Goal: Transaction & Acquisition: Purchase product/service

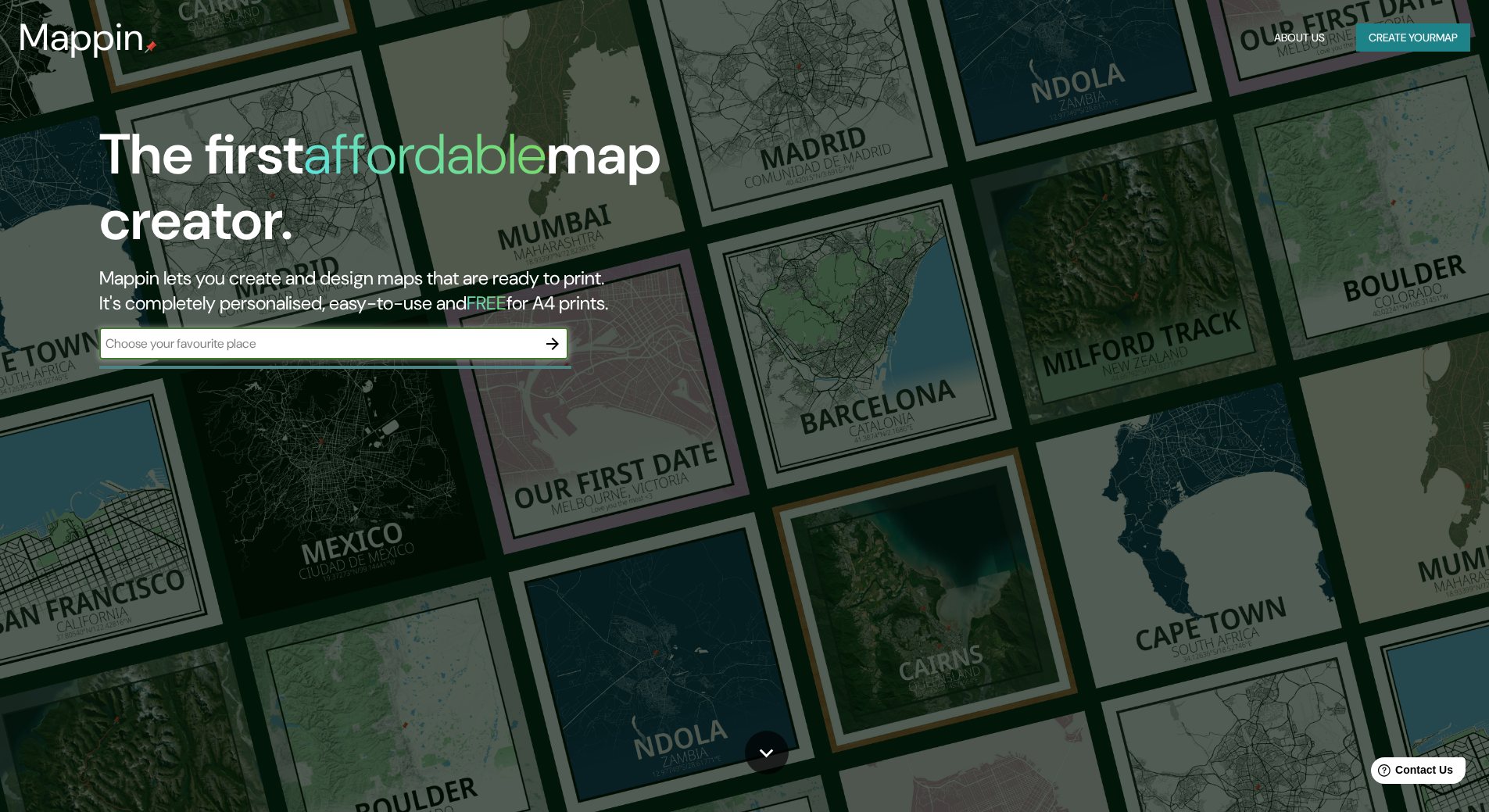
click at [432, 349] on input "text" at bounding box center [318, 343] width 438 height 18
type input "[GEOGRAPHIC_DATA]"
click at [561, 338] on icon "button" at bounding box center [552, 344] width 19 height 19
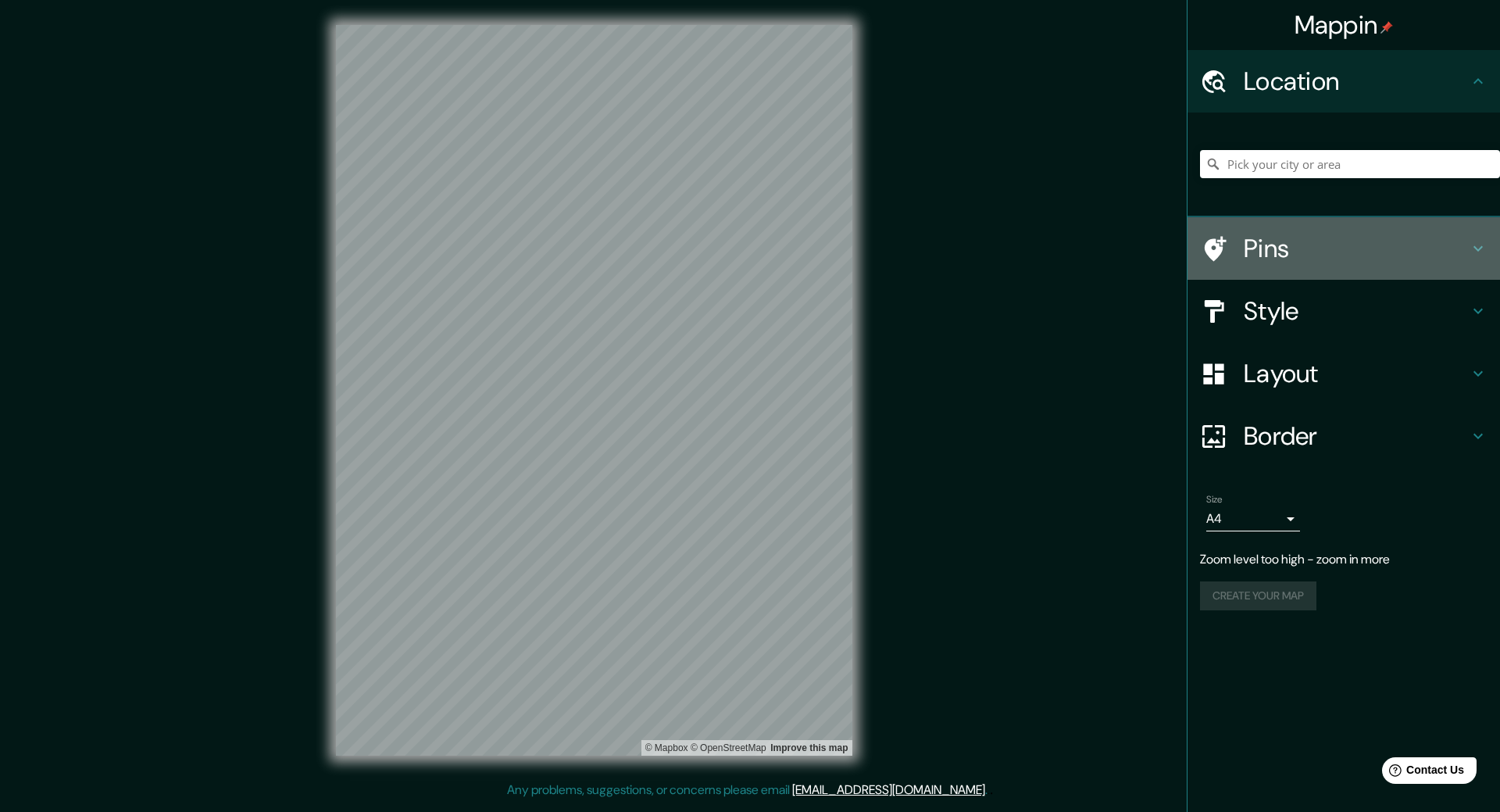
click at [1300, 261] on h4 "Pins" at bounding box center [1356, 248] width 225 height 32
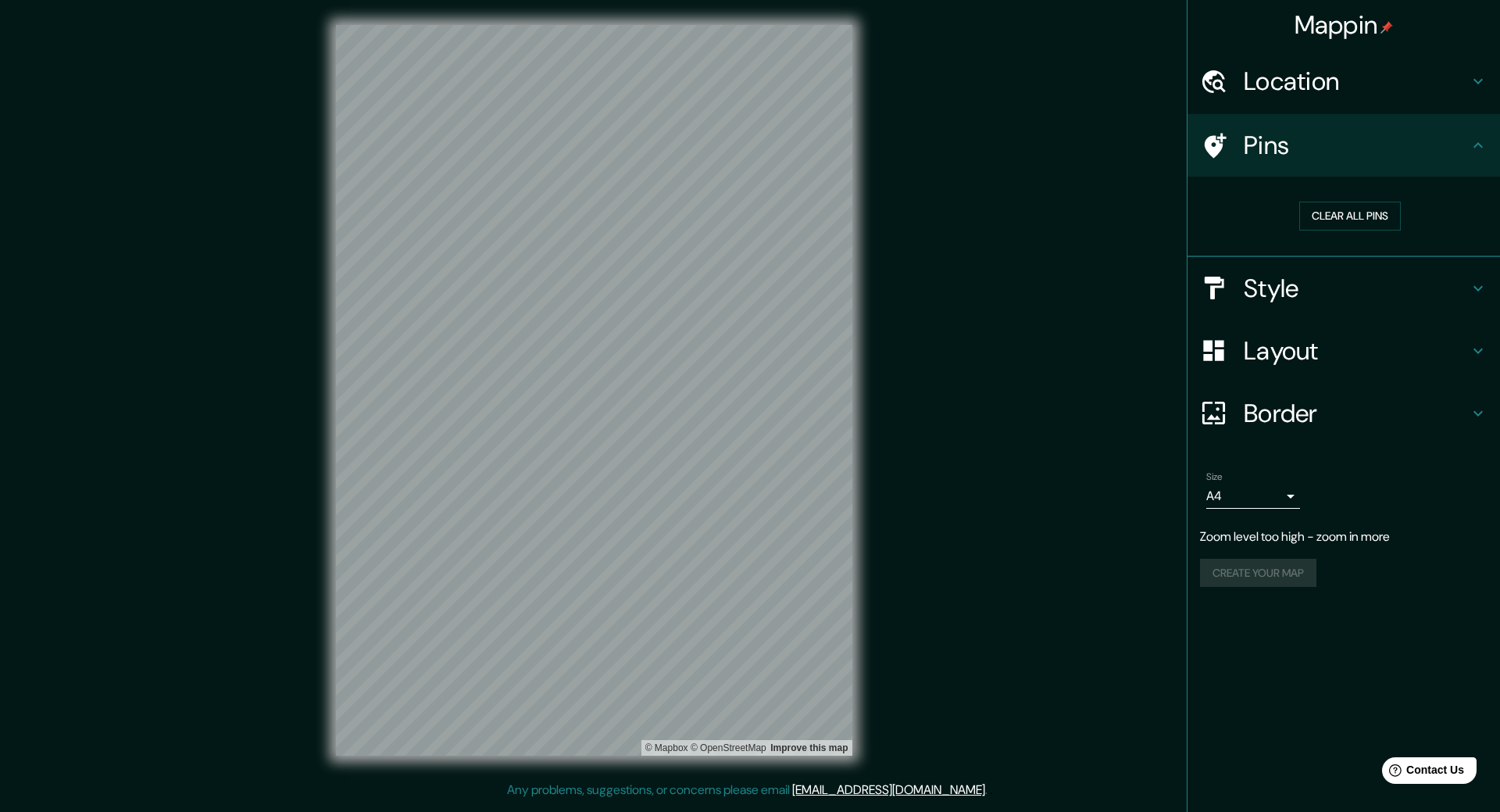
click at [1262, 162] on div "Pins" at bounding box center [1344, 144] width 313 height 62
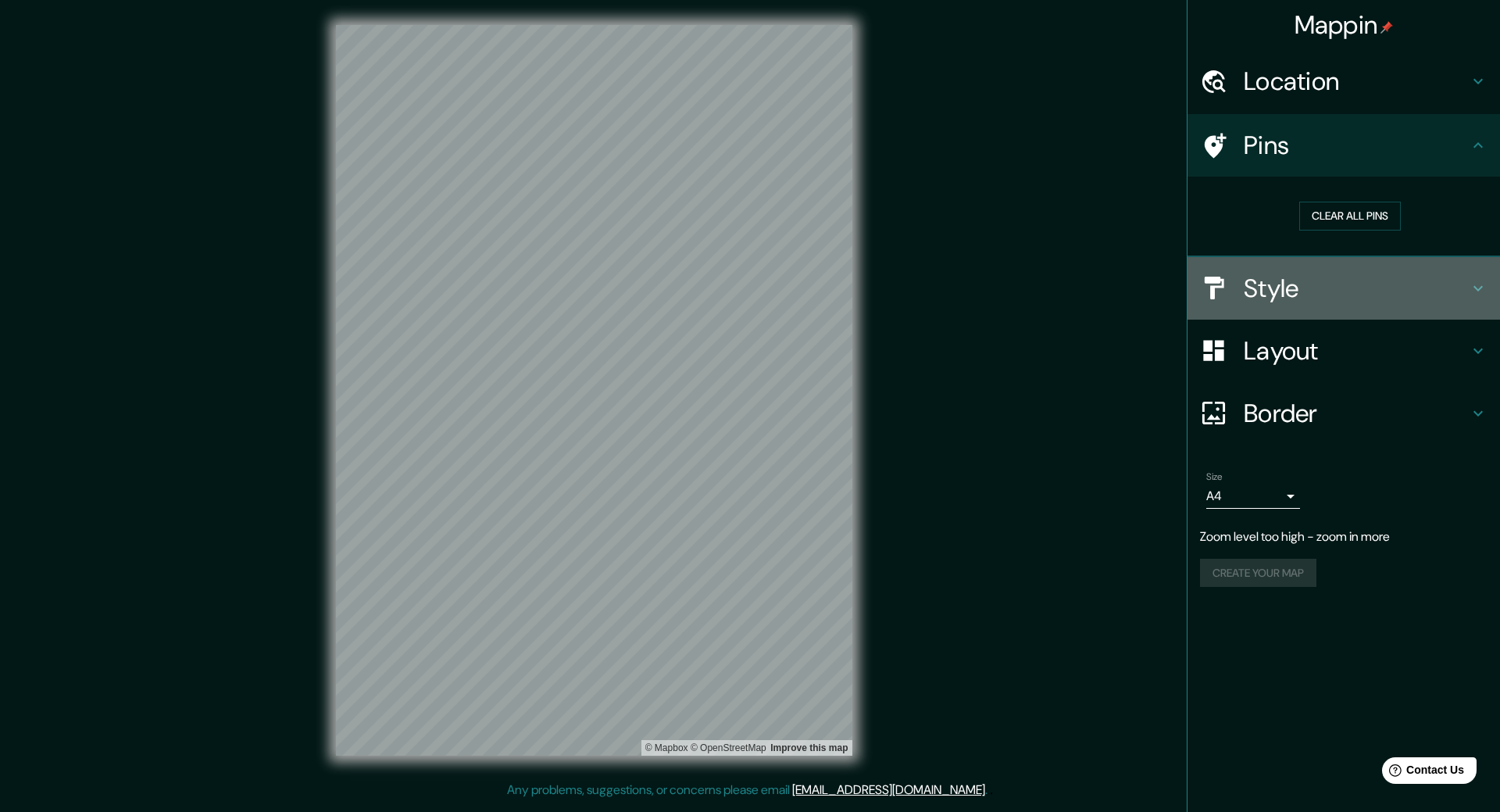
click at [1275, 268] on div "Style" at bounding box center [1344, 288] width 313 height 62
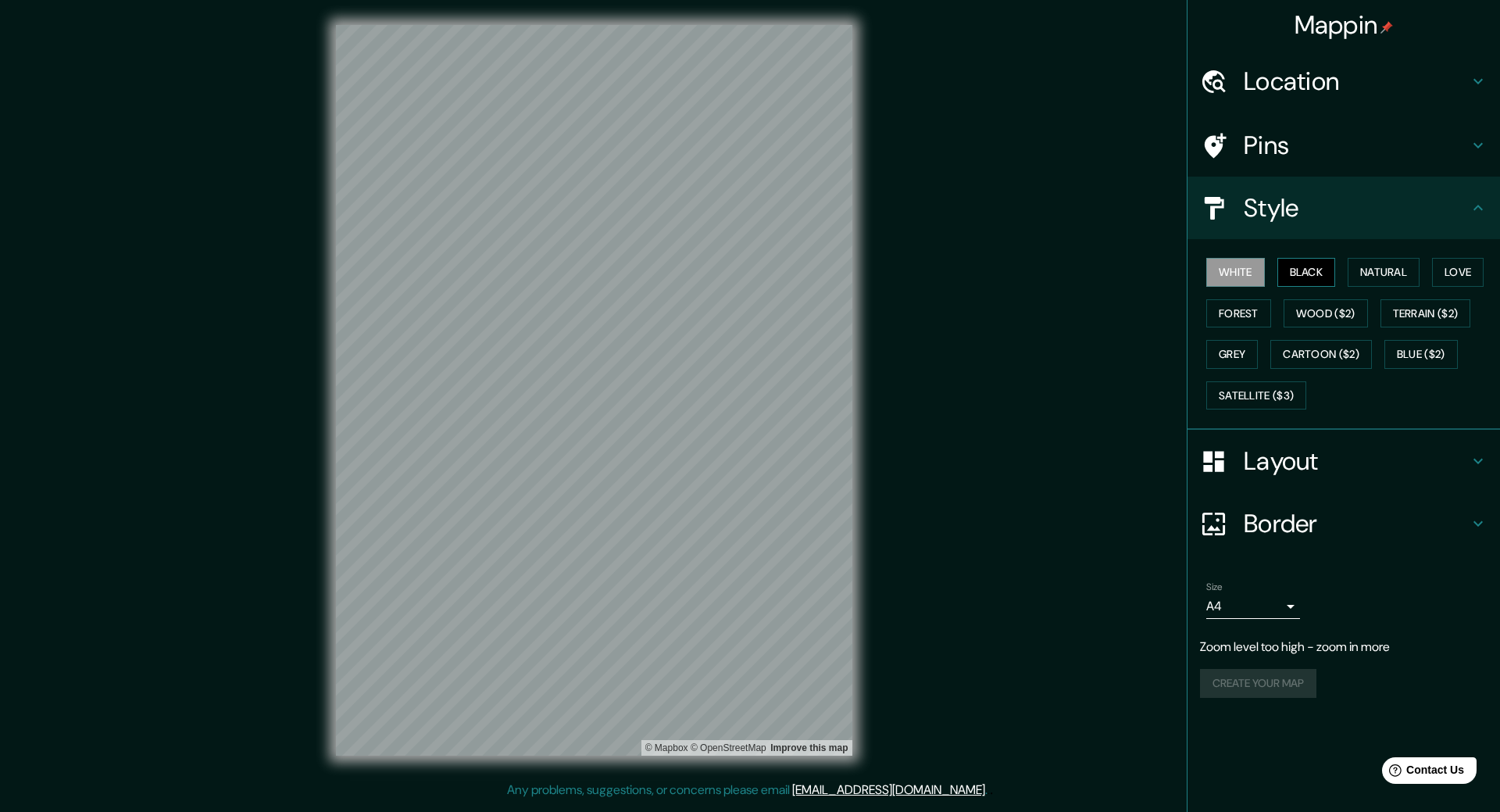
click at [1304, 278] on button "Black" at bounding box center [1307, 273] width 59 height 29
click at [1242, 270] on button "White" at bounding box center [1235, 273] width 59 height 29
click at [1240, 303] on button "Forest" at bounding box center [1238, 314] width 65 height 29
click at [1237, 314] on button "Forest" at bounding box center [1238, 314] width 65 height 29
click at [1230, 343] on button "Grey" at bounding box center [1232, 355] width 51 height 29
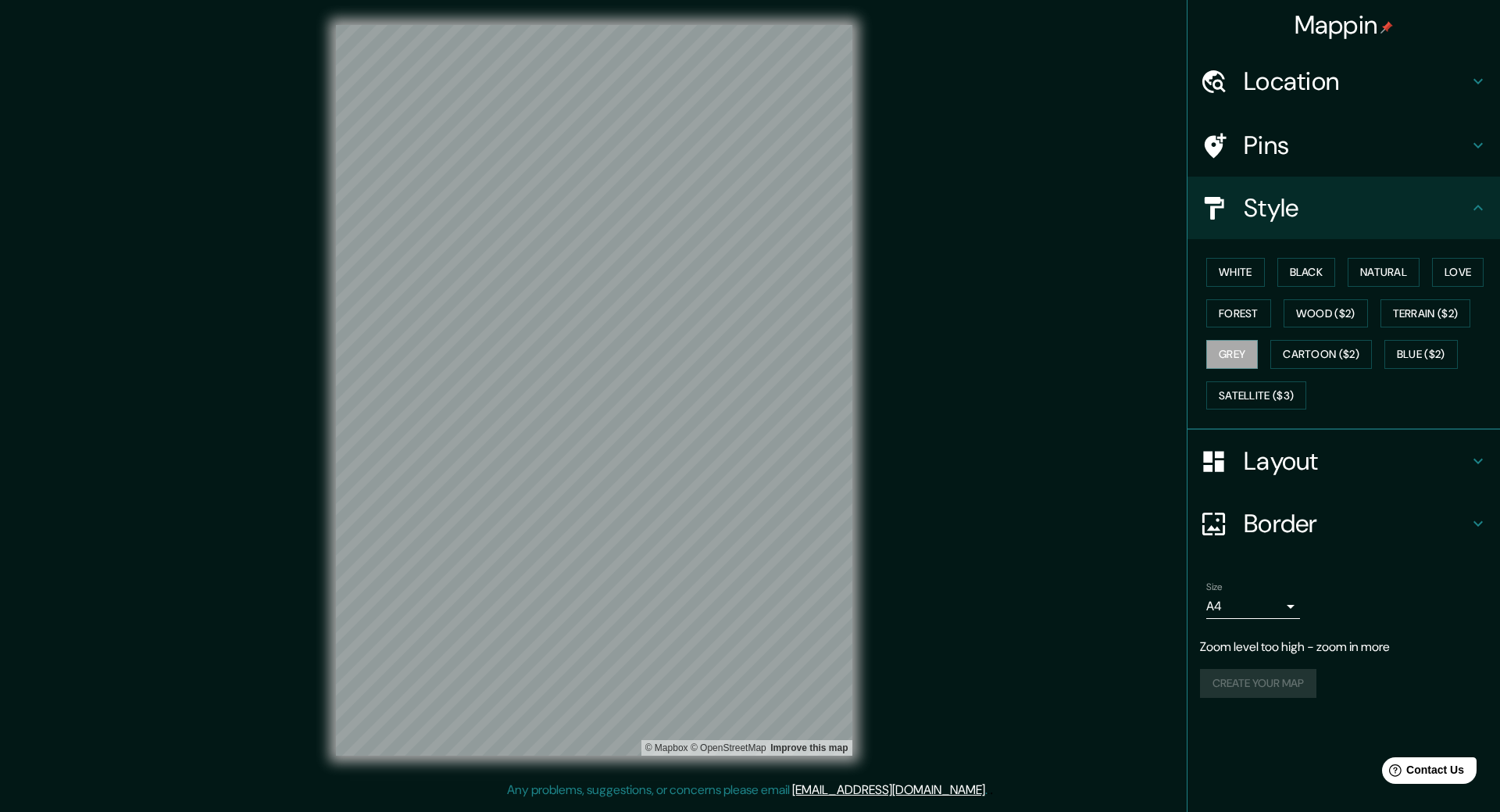
drag, startPoint x: 1010, startPoint y: 362, endPoint x: 1034, endPoint y: 408, distance: 51.9
click at [1036, 404] on div "Mappin Location Pins Style White Black Natural Love Forest Wood ($2) Terrain ($…" at bounding box center [750, 403] width 1500 height 805
click at [1389, 347] on button "Blue ($2)" at bounding box center [1421, 355] width 74 height 29
click at [1215, 323] on button "Forest" at bounding box center [1238, 314] width 65 height 29
click at [1255, 269] on button "White" at bounding box center [1235, 273] width 59 height 29
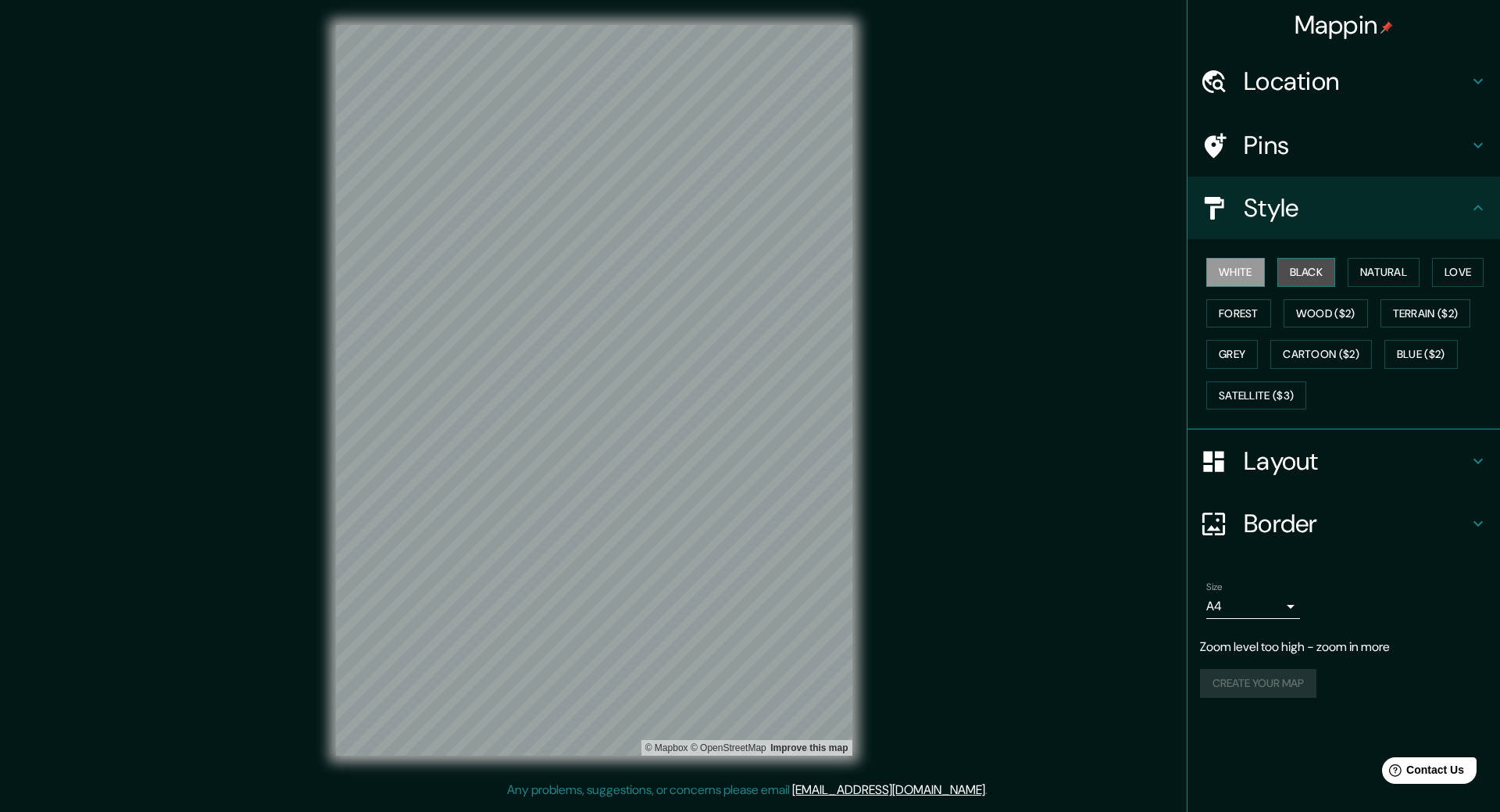
click at [1309, 267] on button "Black" at bounding box center [1307, 273] width 59 height 29
click at [1406, 267] on button "Natural" at bounding box center [1384, 273] width 72 height 29
click at [1466, 267] on button "Love" at bounding box center [1458, 273] width 51 height 29
click at [1380, 271] on button "Natural" at bounding box center [1384, 273] width 72 height 29
click at [1249, 347] on button "Grey" at bounding box center [1232, 355] width 51 height 29
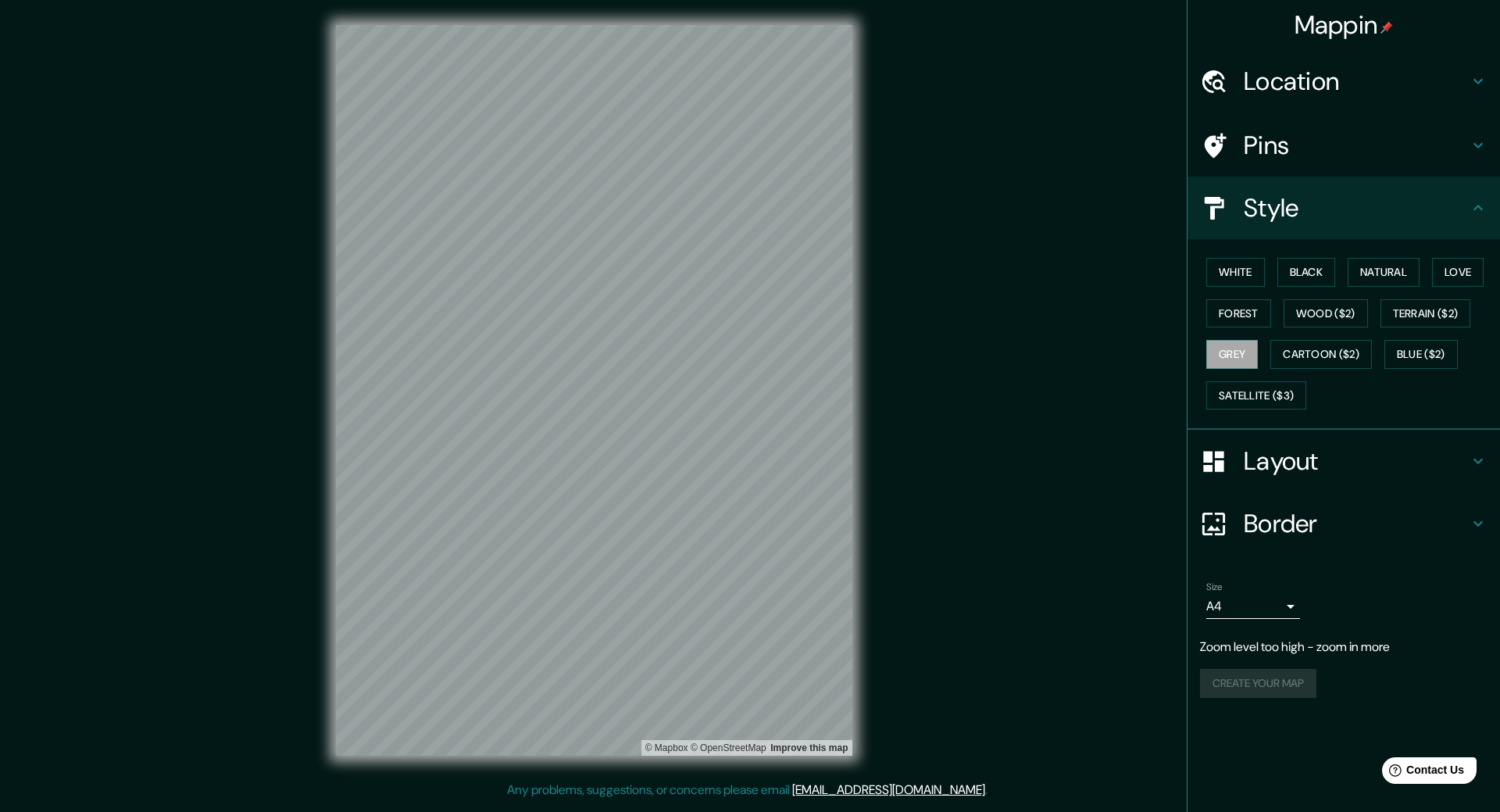
click at [1278, 318] on div "White Black Natural Love Forest Wood ($2) Terrain ($2) Grey Cartoon ($2) Blue (…" at bounding box center [1350, 333] width 300 height 164
click at [1263, 316] on button "Forest" at bounding box center [1238, 314] width 65 height 29
click at [1303, 306] on button "Wood ($2)" at bounding box center [1326, 314] width 85 height 29
click at [1315, 270] on button "Black" at bounding box center [1307, 273] width 59 height 29
click at [1427, 302] on button "Terrain ($2)" at bounding box center [1426, 314] width 91 height 29
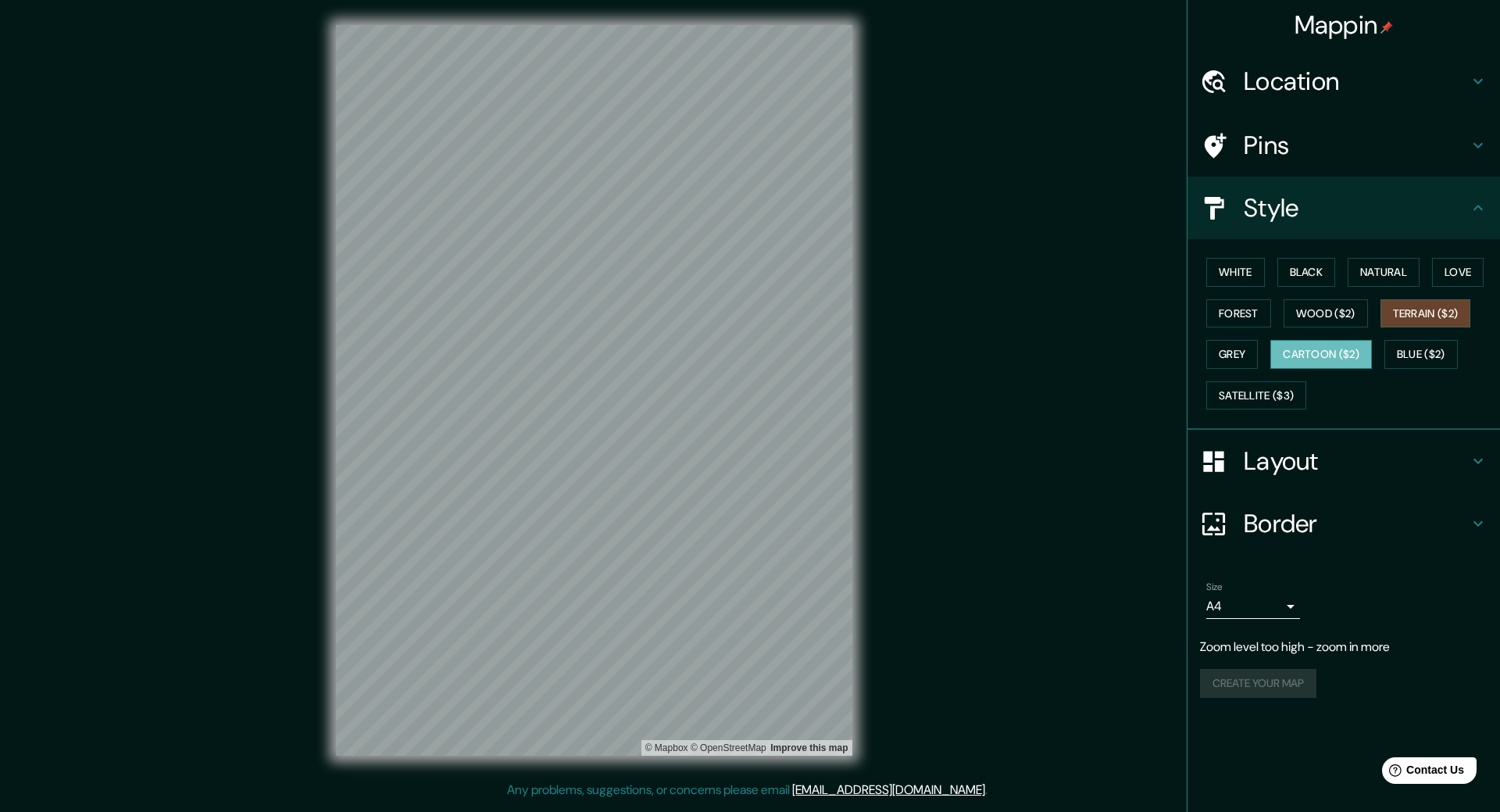
click at [1324, 358] on button "Cartoon ($2)" at bounding box center [1321, 355] width 102 height 29
click at [1281, 385] on button "Satellite ($3)" at bounding box center [1256, 396] width 100 height 29
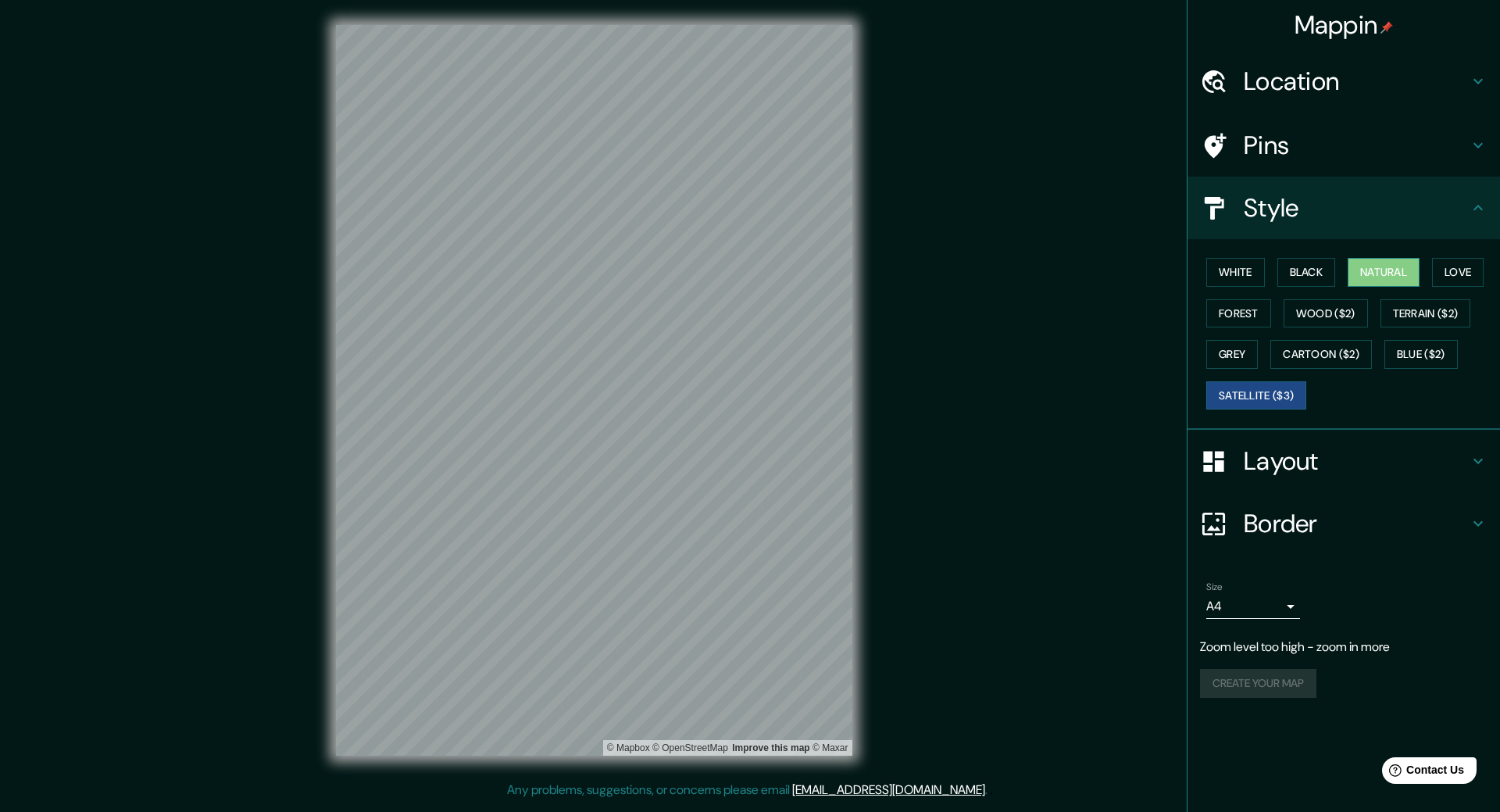
click at [1387, 280] on button "Natural" at bounding box center [1384, 273] width 72 height 29
click at [1481, 271] on button "Love" at bounding box center [1458, 273] width 51 height 29
click at [1369, 265] on button "Natural" at bounding box center [1384, 273] width 72 height 29
click at [1249, 605] on body "Mappin Location Pins Style White Black Natural Love Forest Wood ($2) Terrain ($…" at bounding box center [750, 406] width 1500 height 812
click at [1237, 656] on li "A3" at bounding box center [1253, 667] width 94 height 28
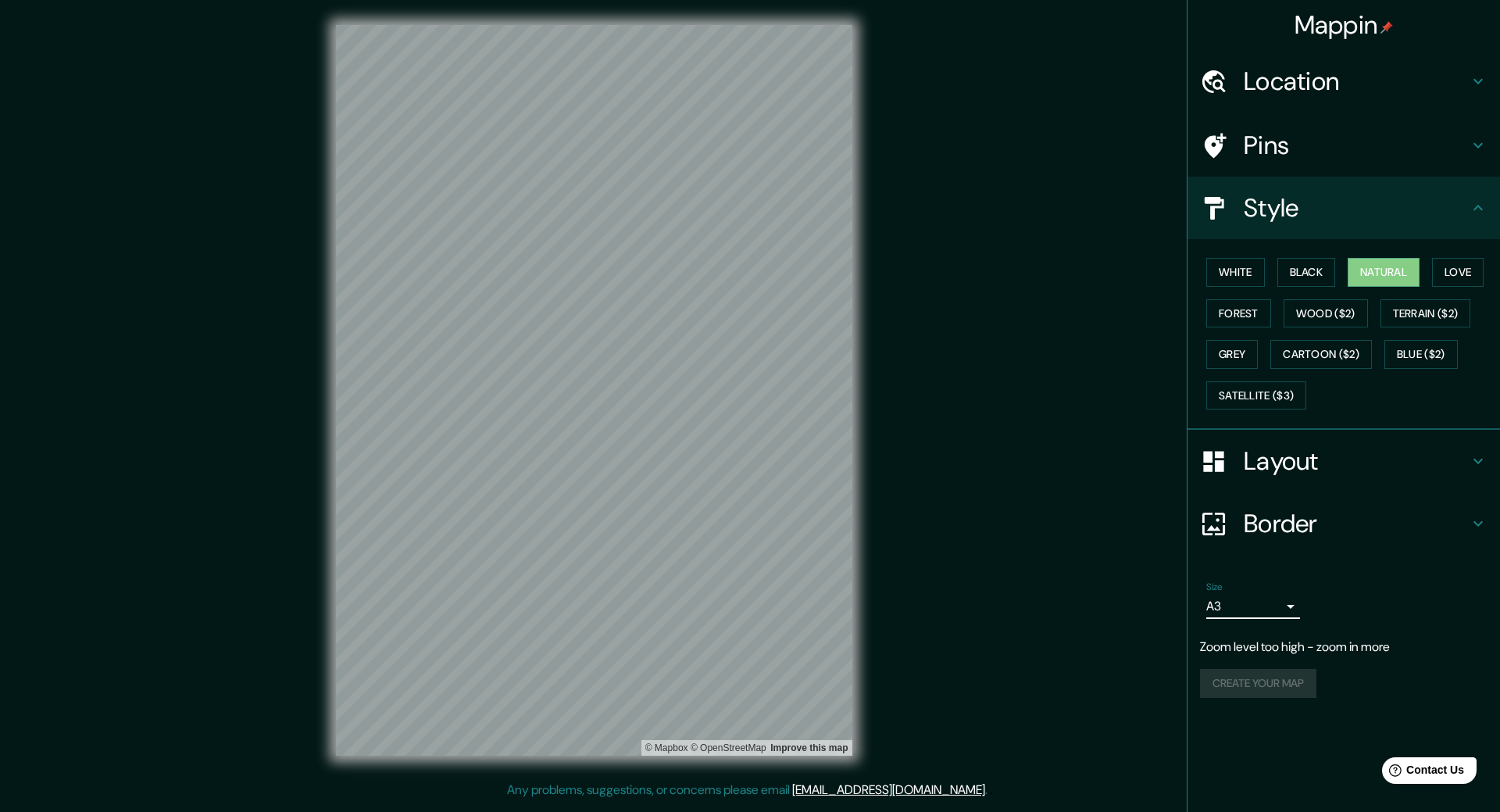
click at [1306, 464] on h4 "Layout" at bounding box center [1356, 461] width 225 height 32
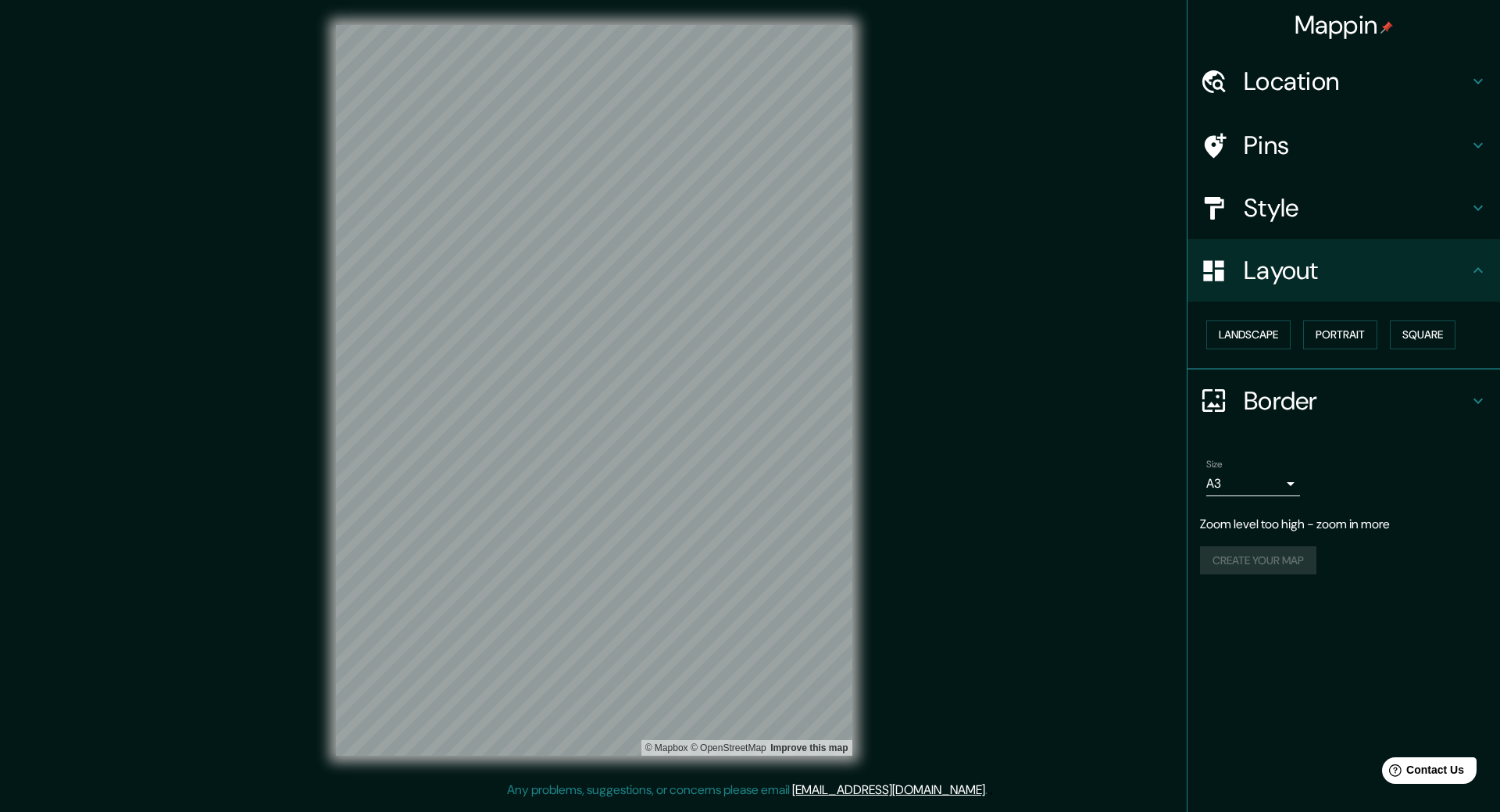
click at [1257, 556] on div "Create your map" at bounding box center [1344, 561] width 287 height 29
click at [1279, 343] on button "Landscape" at bounding box center [1248, 335] width 85 height 29
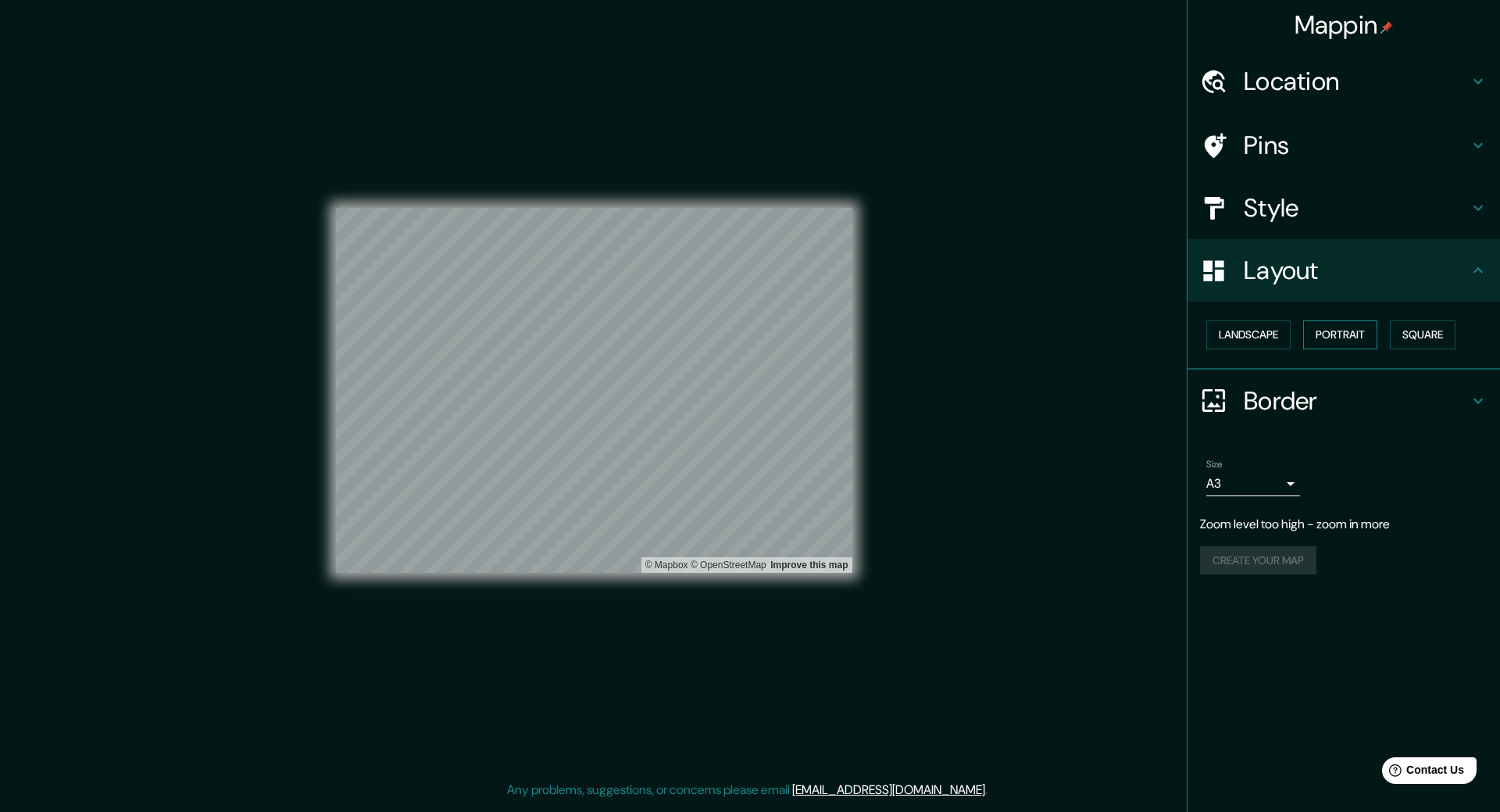
click at [1330, 332] on button "Portrait" at bounding box center [1340, 335] width 74 height 29
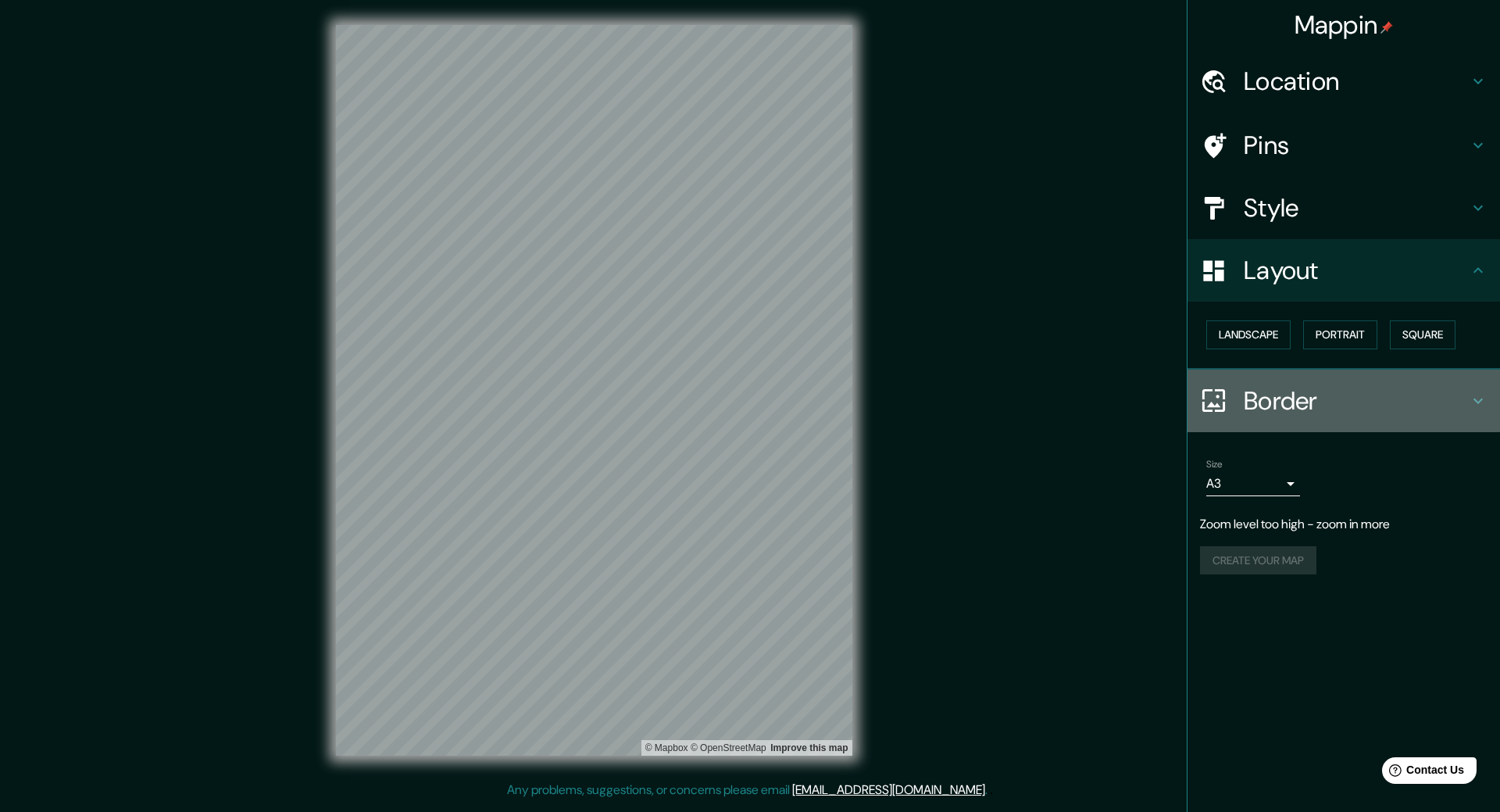
click at [1309, 390] on h4 "Border" at bounding box center [1356, 401] width 225 height 32
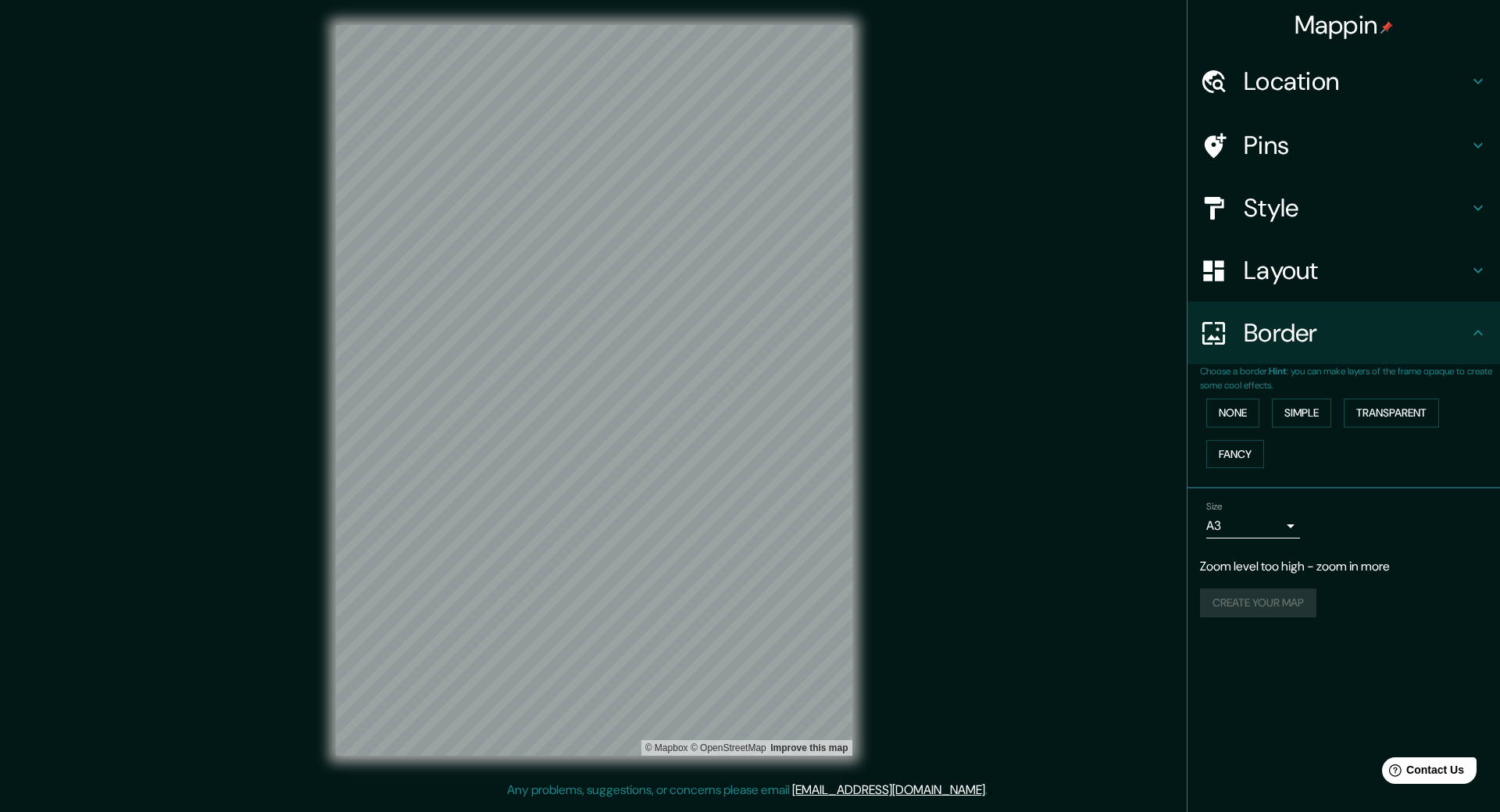
click at [1303, 349] on h4 "Border" at bounding box center [1356, 332] width 225 height 32
click at [1285, 527] on body "Mappin Location Pins Style Layout Border Choose a border. Hint : you can make l…" at bounding box center [750, 406] width 1500 height 812
click at [1236, 550] on li "A4" at bounding box center [1253, 558] width 94 height 28
click at [1255, 603] on div "Create your map" at bounding box center [1344, 603] width 287 height 29
click at [1269, 599] on div "Create your map" at bounding box center [1344, 603] width 287 height 29
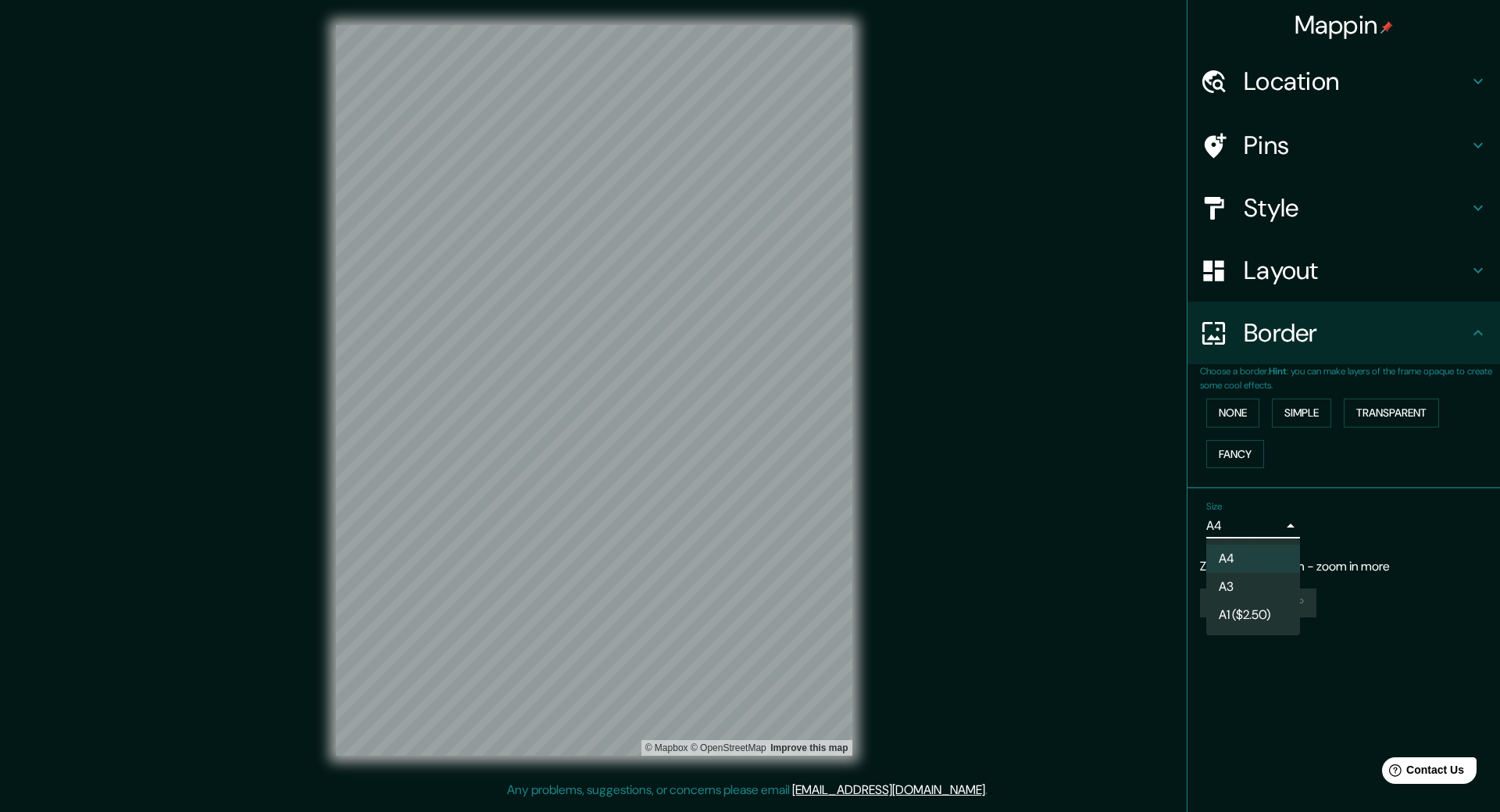
click at [1288, 533] on body "Mappin Location Pins Style Layout Border Choose a border. Hint : you can make l…" at bounding box center [750, 406] width 1500 height 812
click at [1253, 615] on li "A1 ($2.50)" at bounding box center [1253, 615] width 94 height 28
click at [1295, 527] on body "Mappin Location Pins Style Layout Border Choose a border. Hint : you can make l…" at bounding box center [750, 406] width 1500 height 812
click at [1235, 559] on li "A4" at bounding box center [1253, 558] width 94 height 28
click at [1246, 527] on body "Mappin Location Pins Style Layout Border Choose a border. Hint : you can make l…" at bounding box center [750, 406] width 1500 height 812
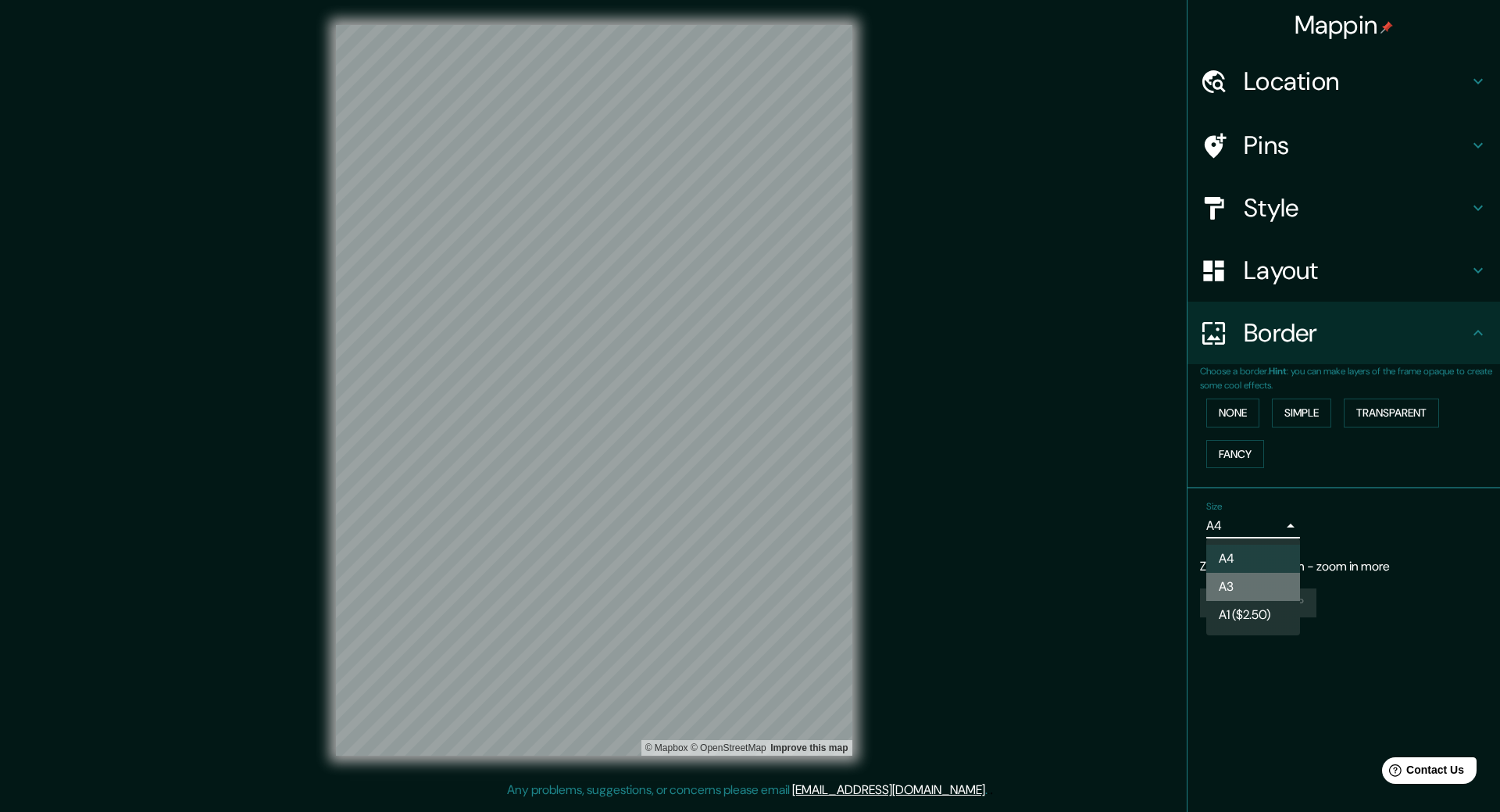
click at [1233, 574] on li "A3" at bounding box center [1253, 586] width 94 height 28
type input "a4"
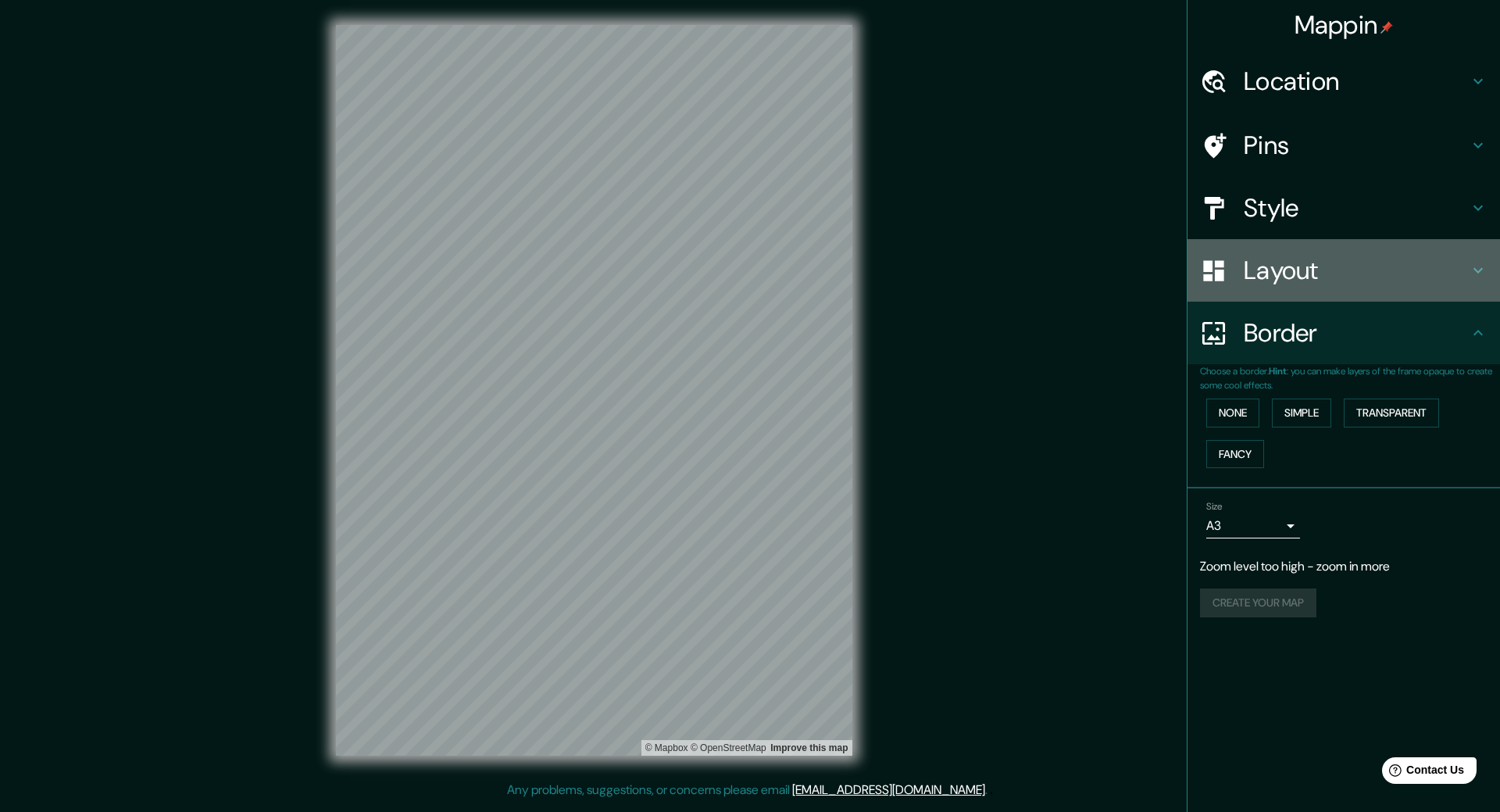
click at [1306, 294] on div "Layout" at bounding box center [1344, 270] width 313 height 62
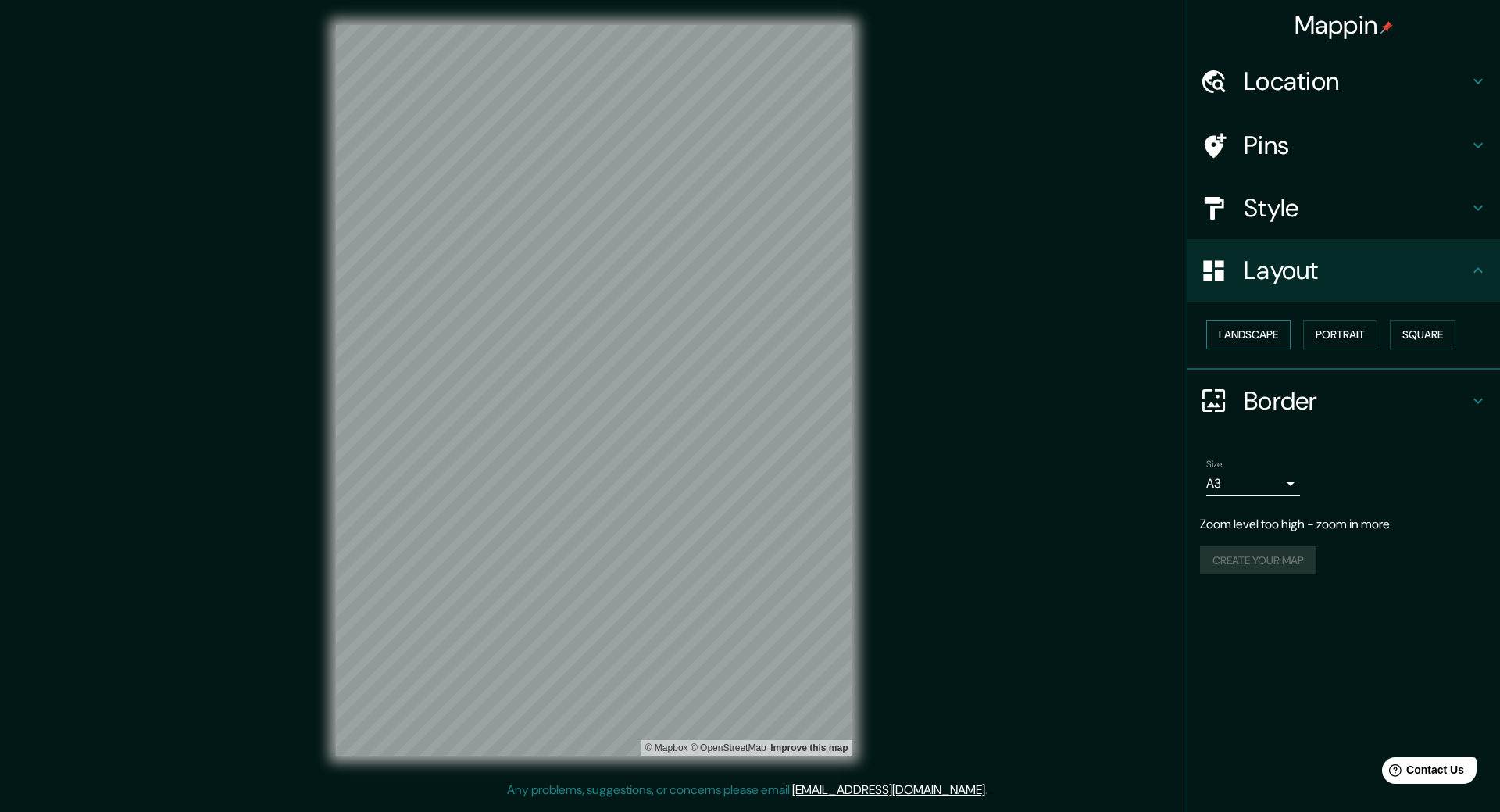
click at [1286, 330] on button "Landscape" at bounding box center [1248, 335] width 85 height 29
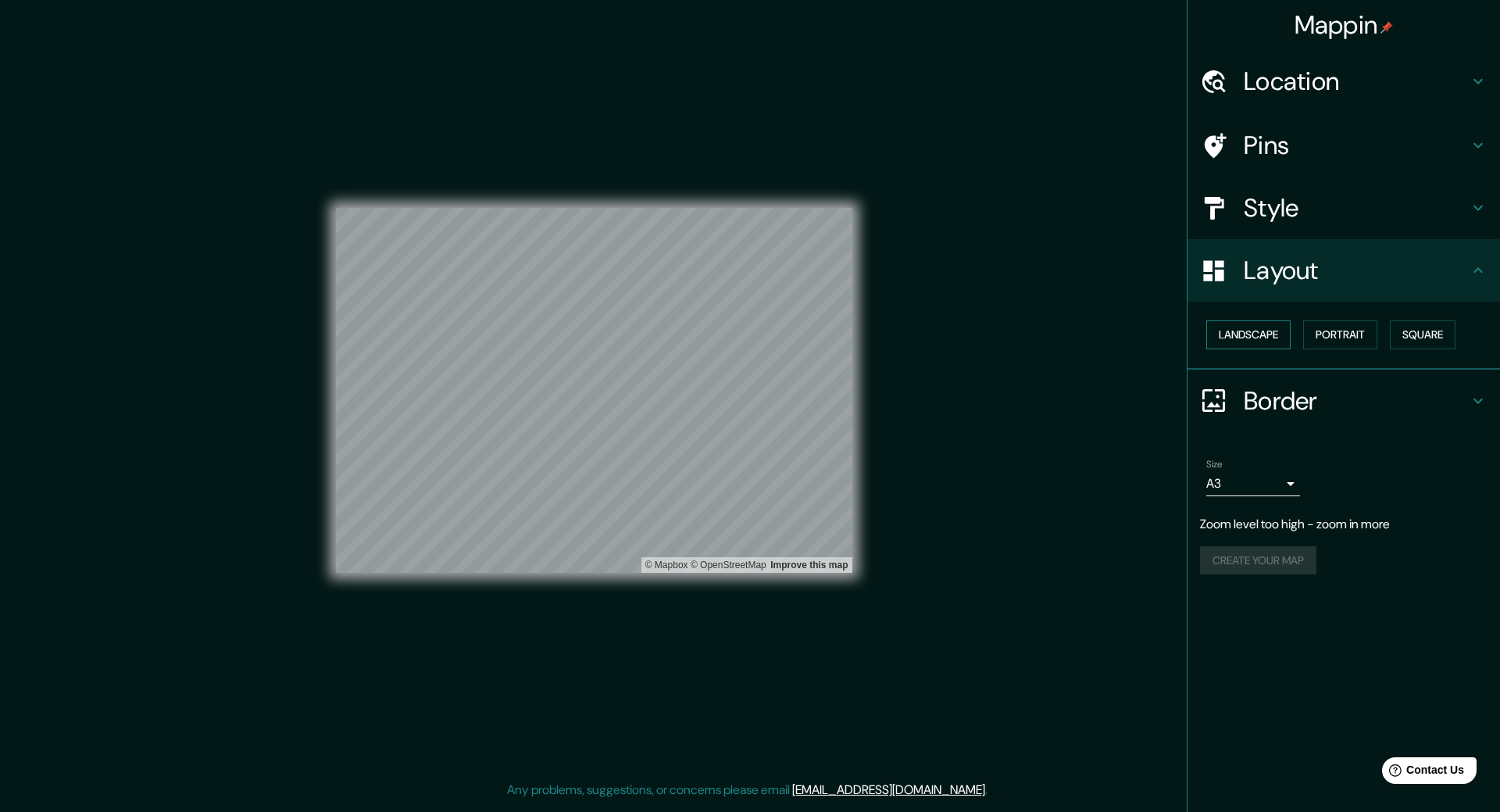
click at [1286, 330] on button "Landscape" at bounding box center [1248, 335] width 85 height 29
click at [1325, 330] on button "Portrait" at bounding box center [1340, 335] width 74 height 29
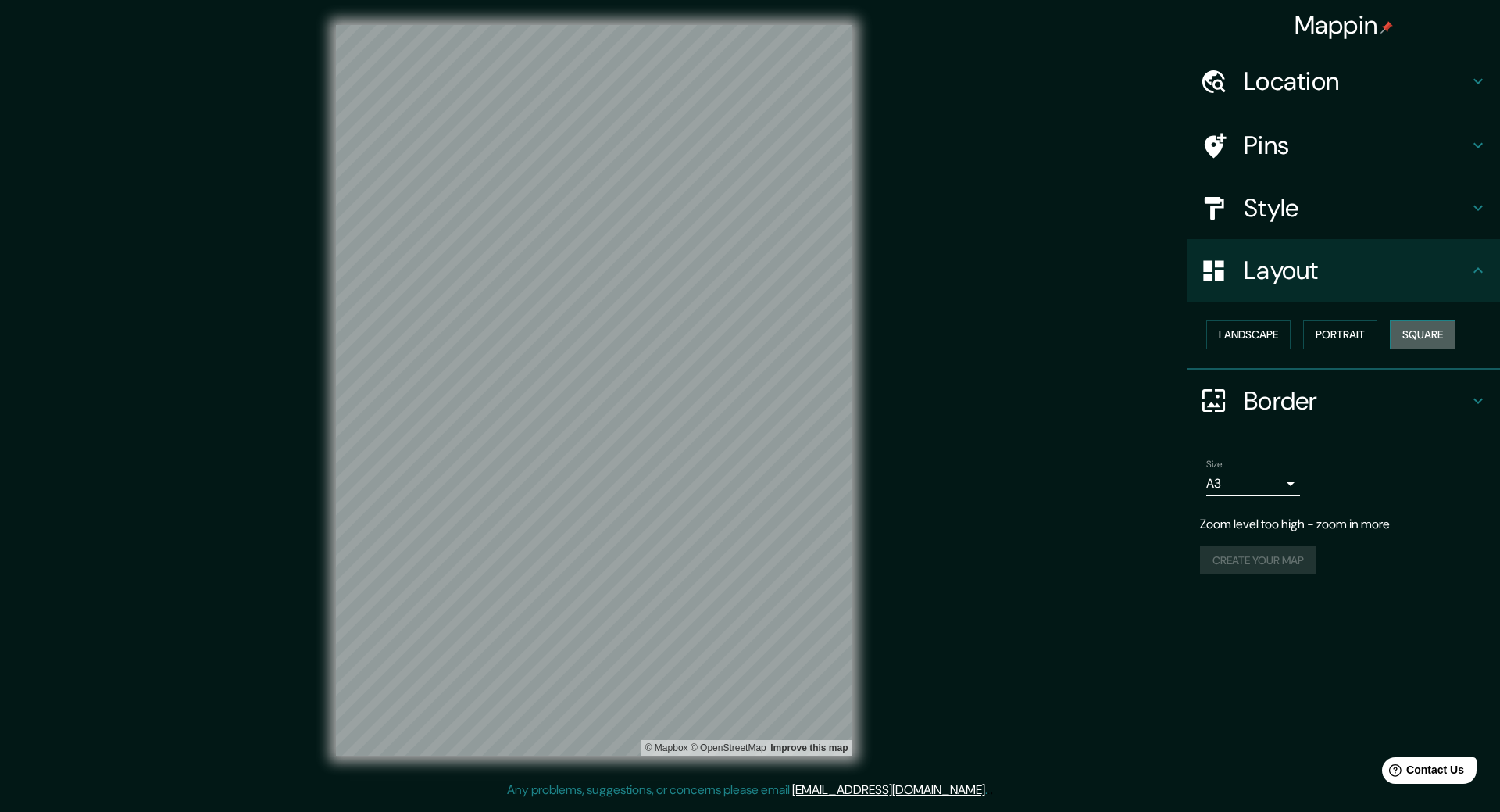
click at [1411, 333] on button "Square" at bounding box center [1422, 335] width 66 height 29
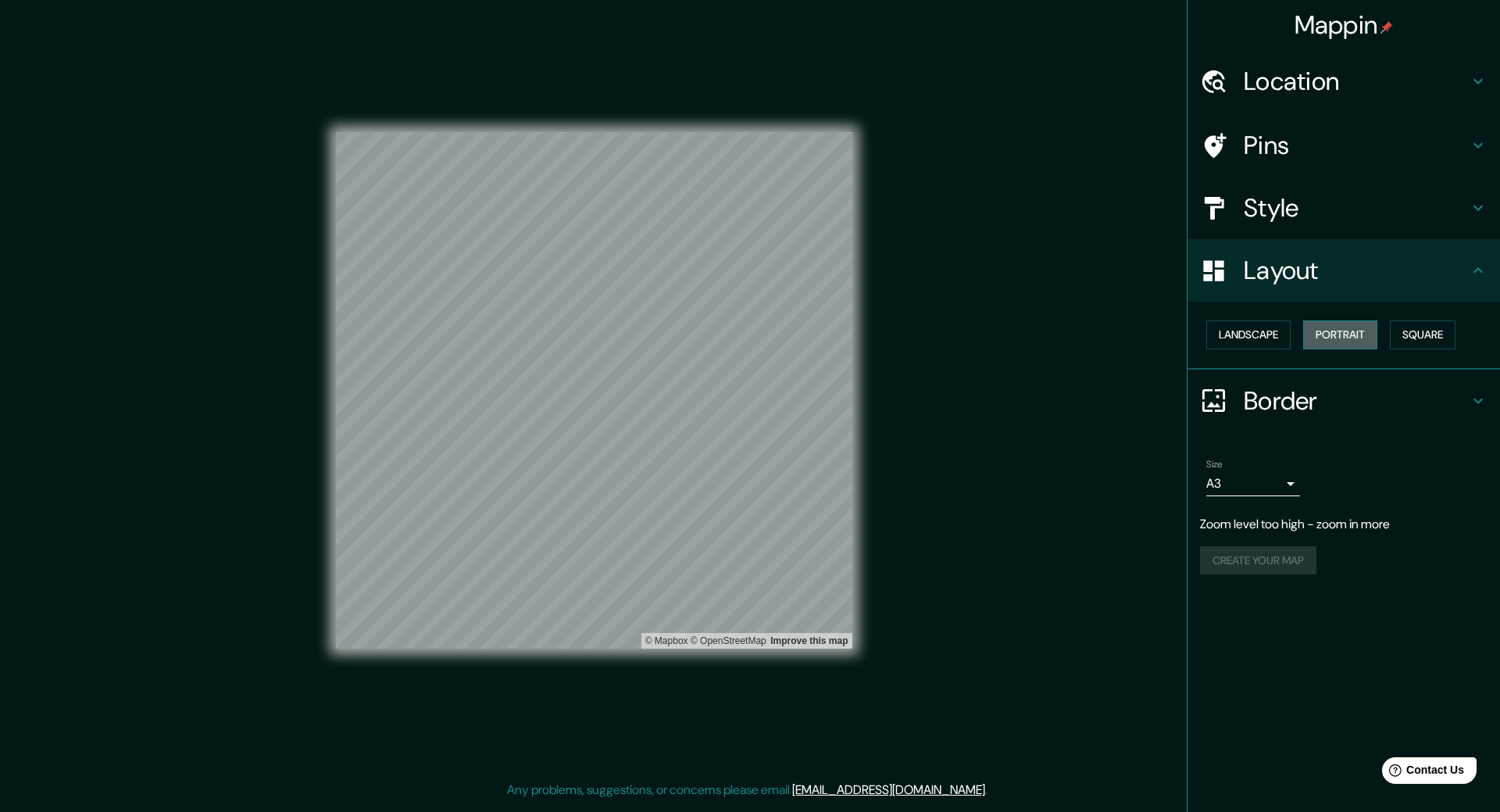
click at [1351, 334] on button "Portrait" at bounding box center [1340, 335] width 74 height 29
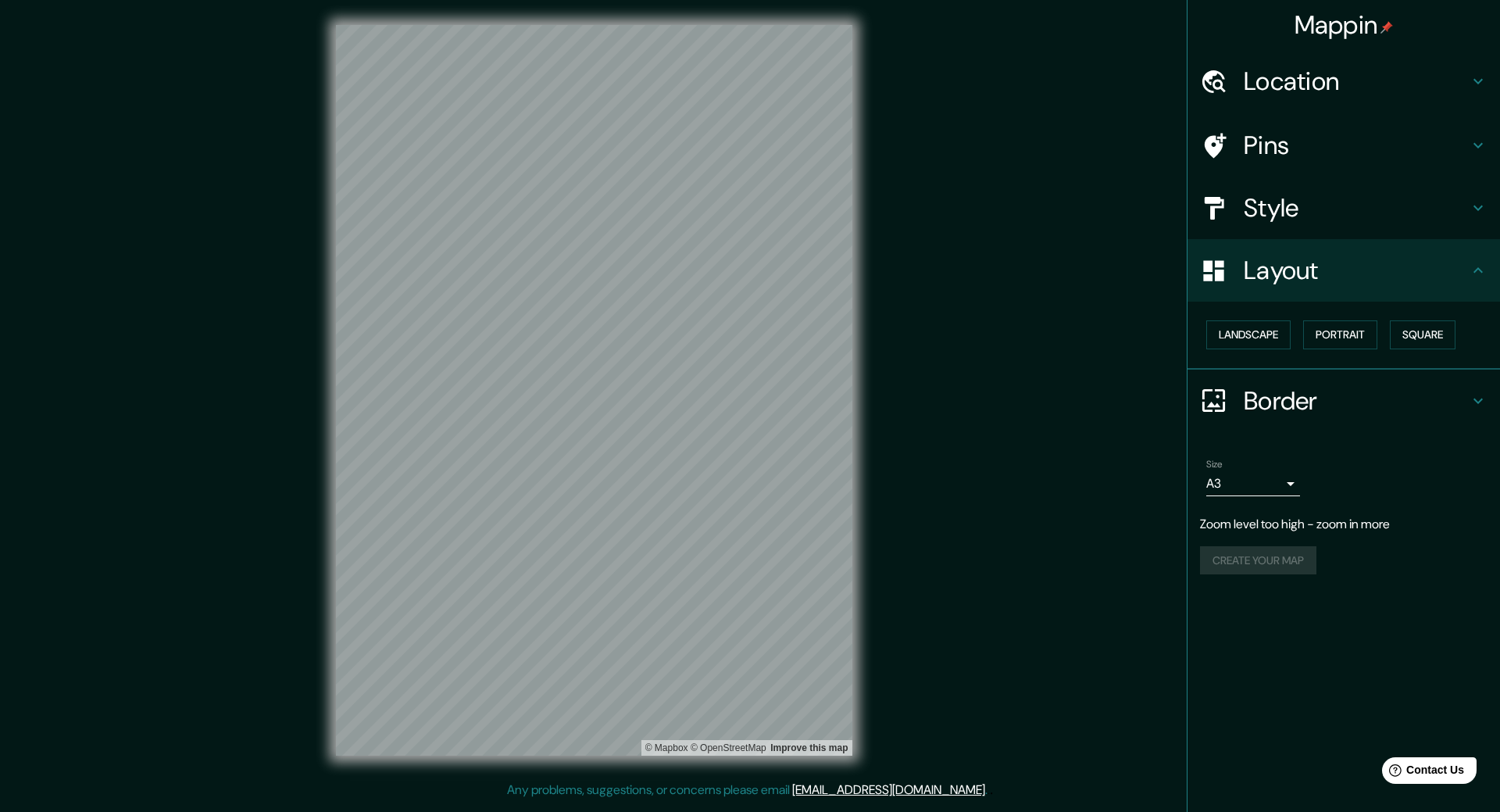
click at [1303, 231] on div "Style" at bounding box center [1344, 208] width 313 height 62
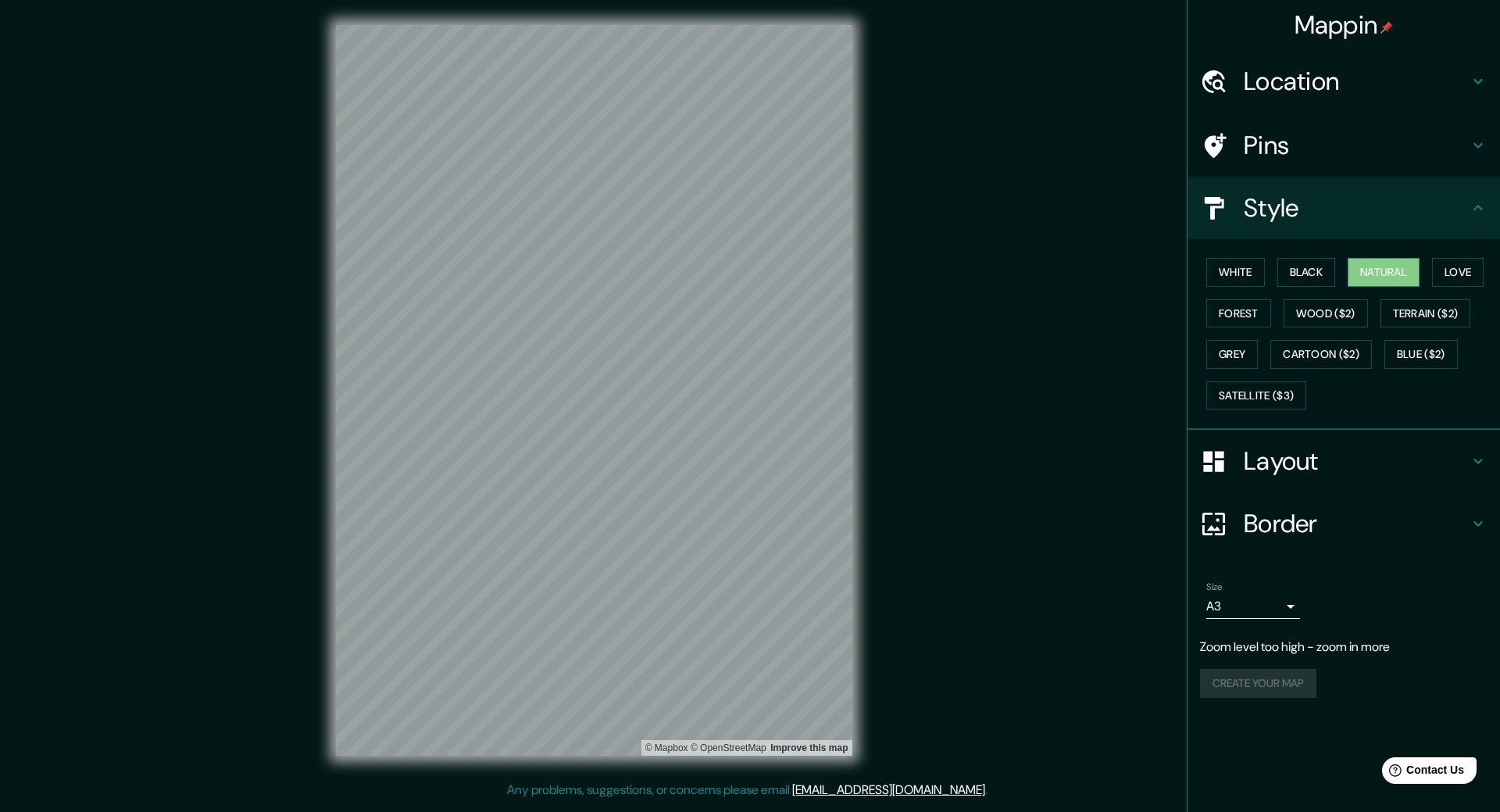
click at [1372, 278] on button "Natural" at bounding box center [1384, 273] width 72 height 29
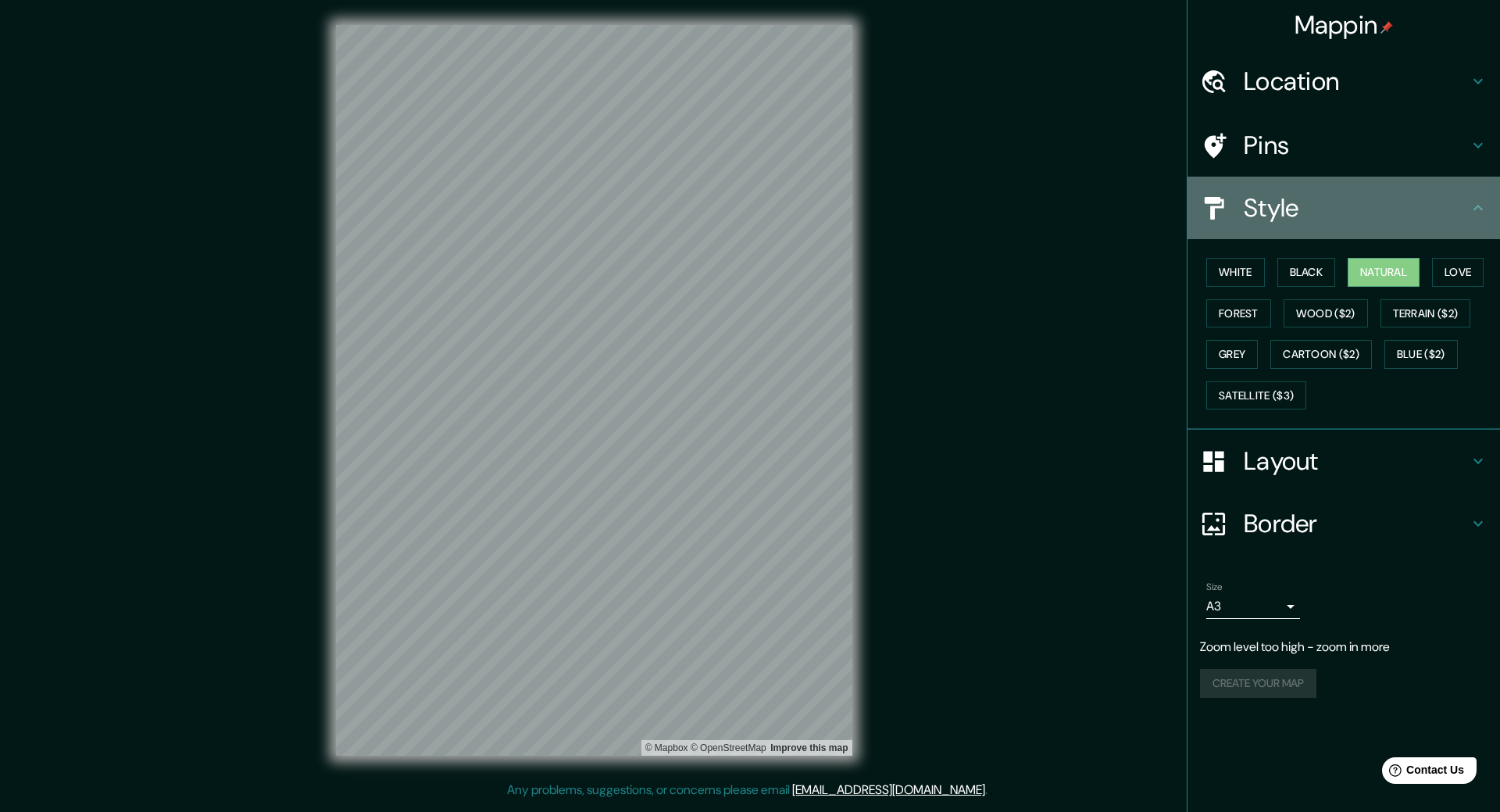
click at [1348, 222] on h4 "Style" at bounding box center [1356, 208] width 225 height 32
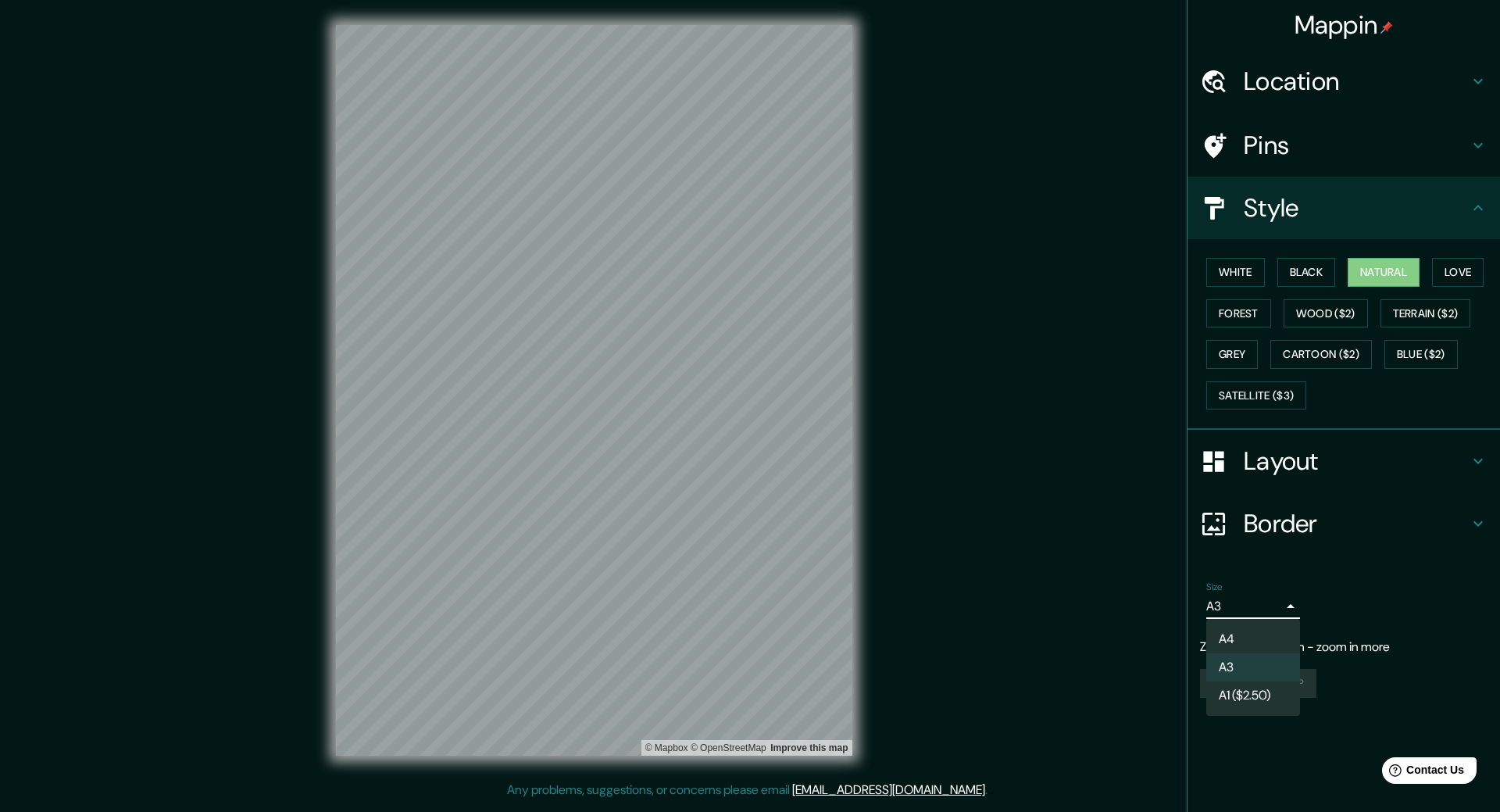
click at [1292, 609] on body "Mappin Location Pins Style White Black Natural Love Forest Wood ($2) Terrain ($…" at bounding box center [750, 406] width 1500 height 812
click at [1292, 609] on div at bounding box center [750, 406] width 1500 height 812
click at [1369, 645] on p "Zoom level too high - zoom in more" at bounding box center [1344, 647] width 287 height 19
drag, startPoint x: 1355, startPoint y: 704, endPoint x: 1264, endPoint y: 681, distance: 93.9
click at [1352, 704] on div "Size A3 a4 Zoom level too high - zoom in more Create your map" at bounding box center [1344, 643] width 287 height 135
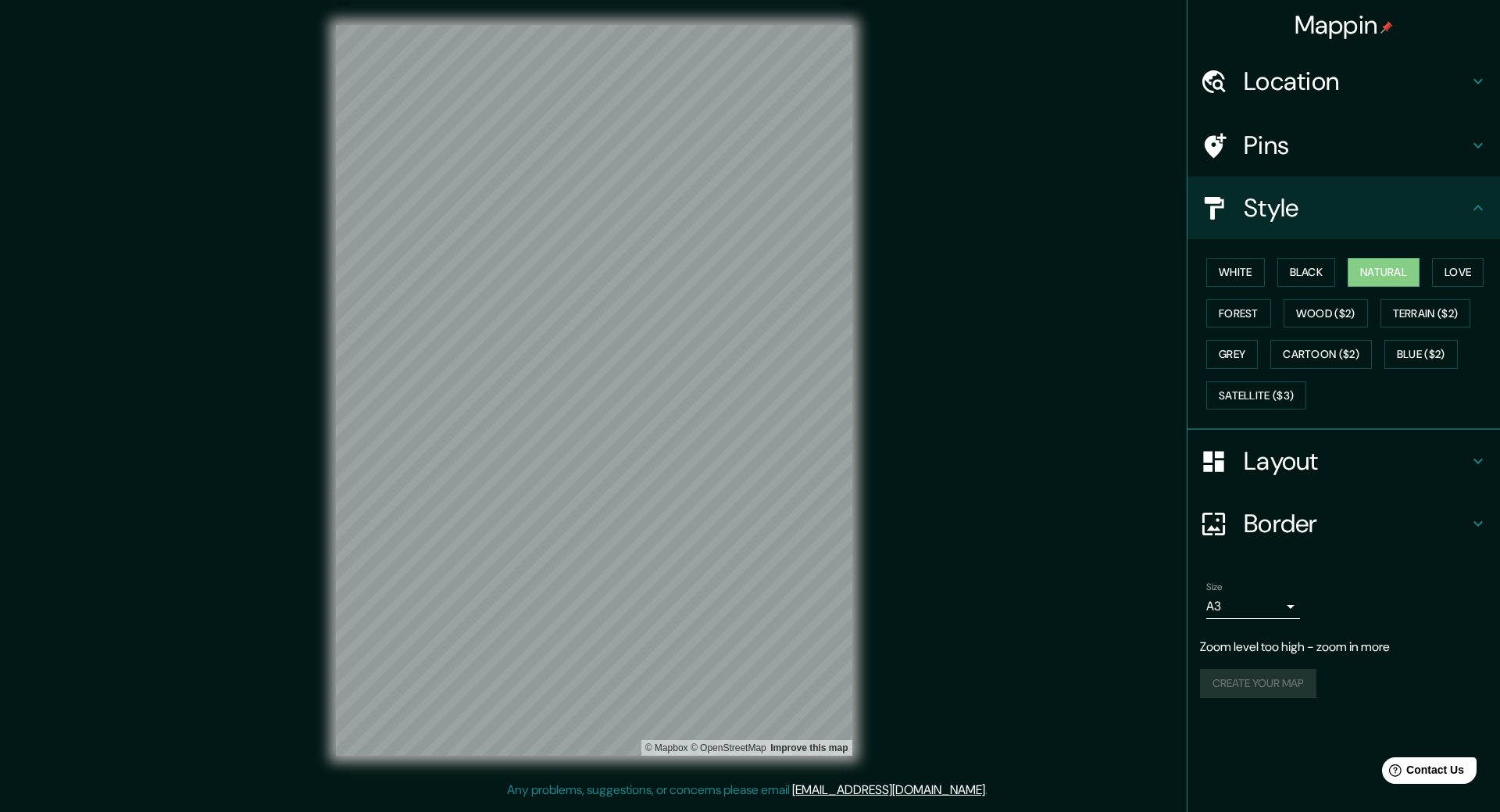
click at [1264, 681] on div "Create your map" at bounding box center [1344, 684] width 287 height 29
click at [1264, 638] on button "Create your map" at bounding box center [1258, 652] width 116 height 29
click at [1249, 644] on button "Create your map" at bounding box center [1258, 652] width 116 height 29
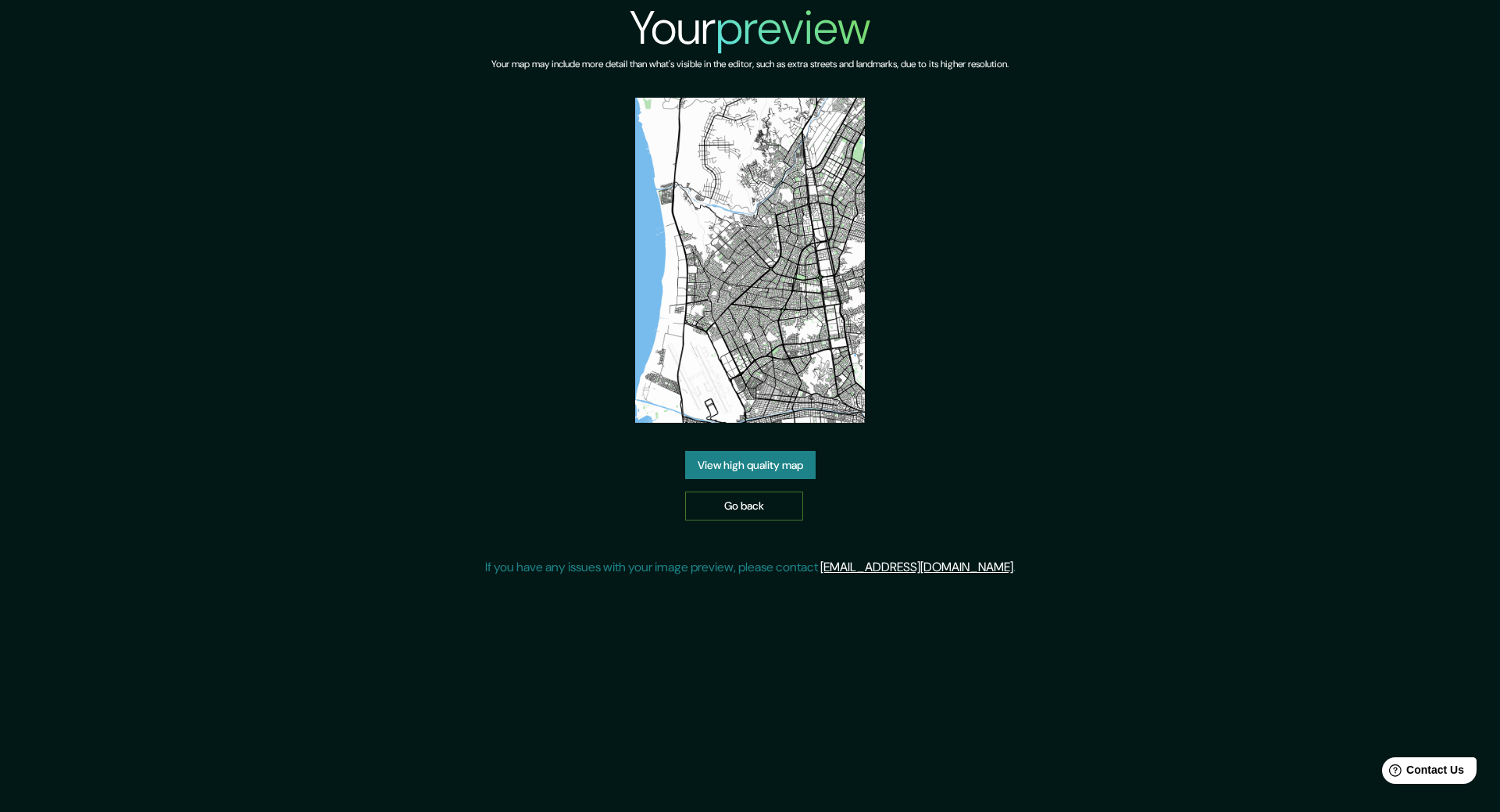
click at [754, 505] on link "Go back" at bounding box center [744, 506] width 118 height 29
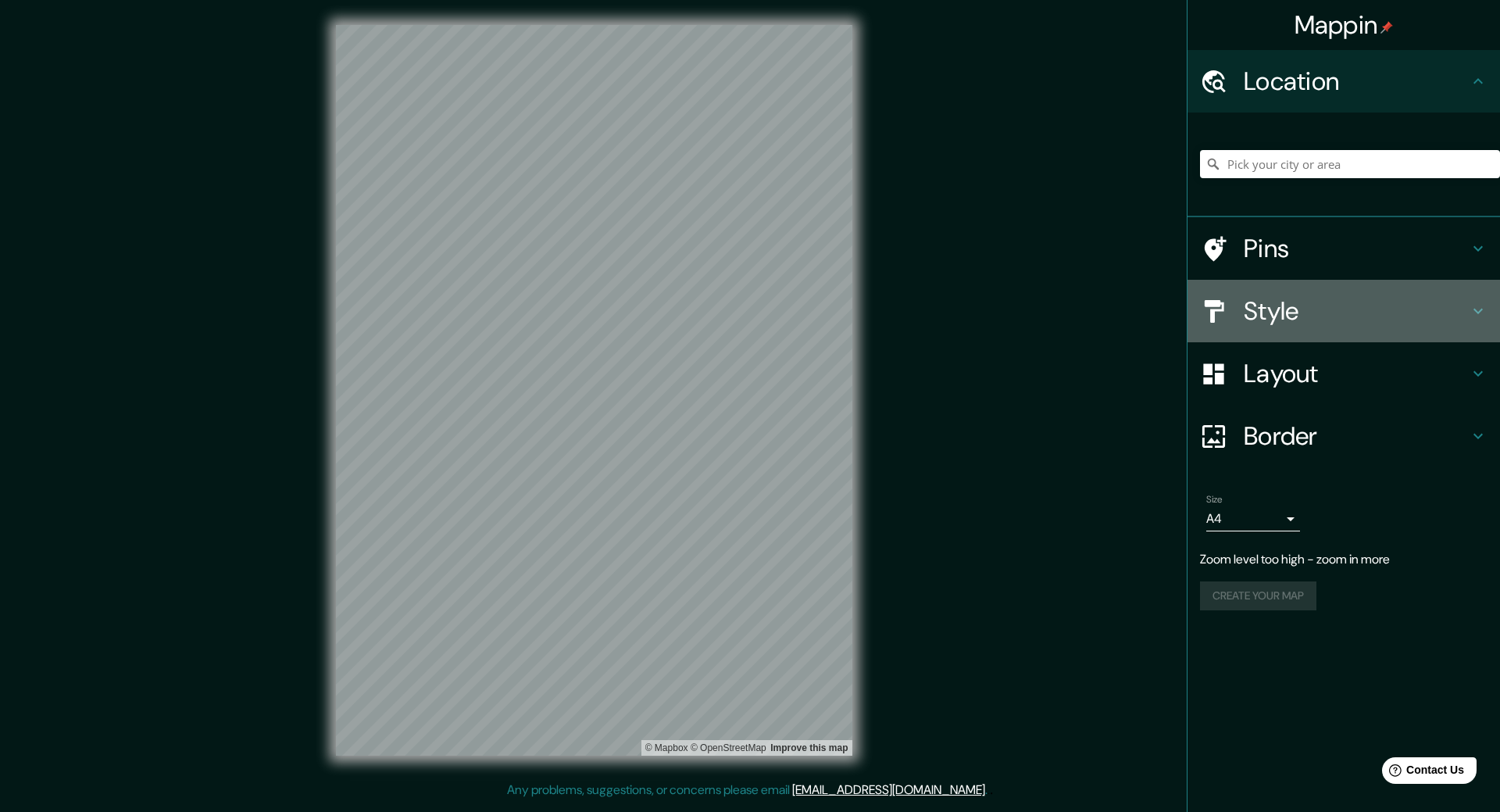
click at [1293, 323] on h4 "Style" at bounding box center [1356, 311] width 225 height 32
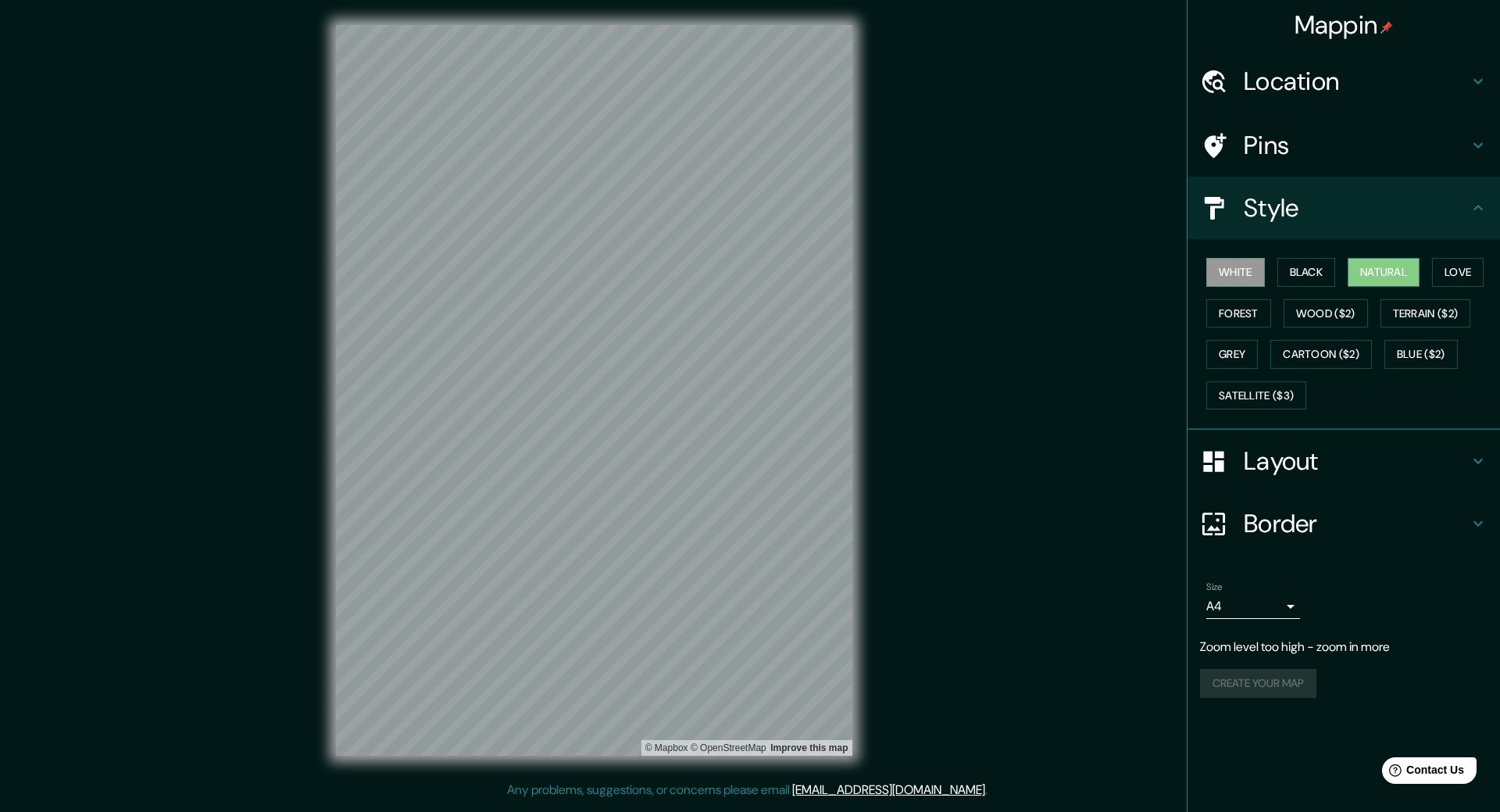
click at [1387, 272] on button "Natural" at bounding box center [1384, 273] width 72 height 29
click at [1301, 127] on div "Pins" at bounding box center [1344, 144] width 313 height 62
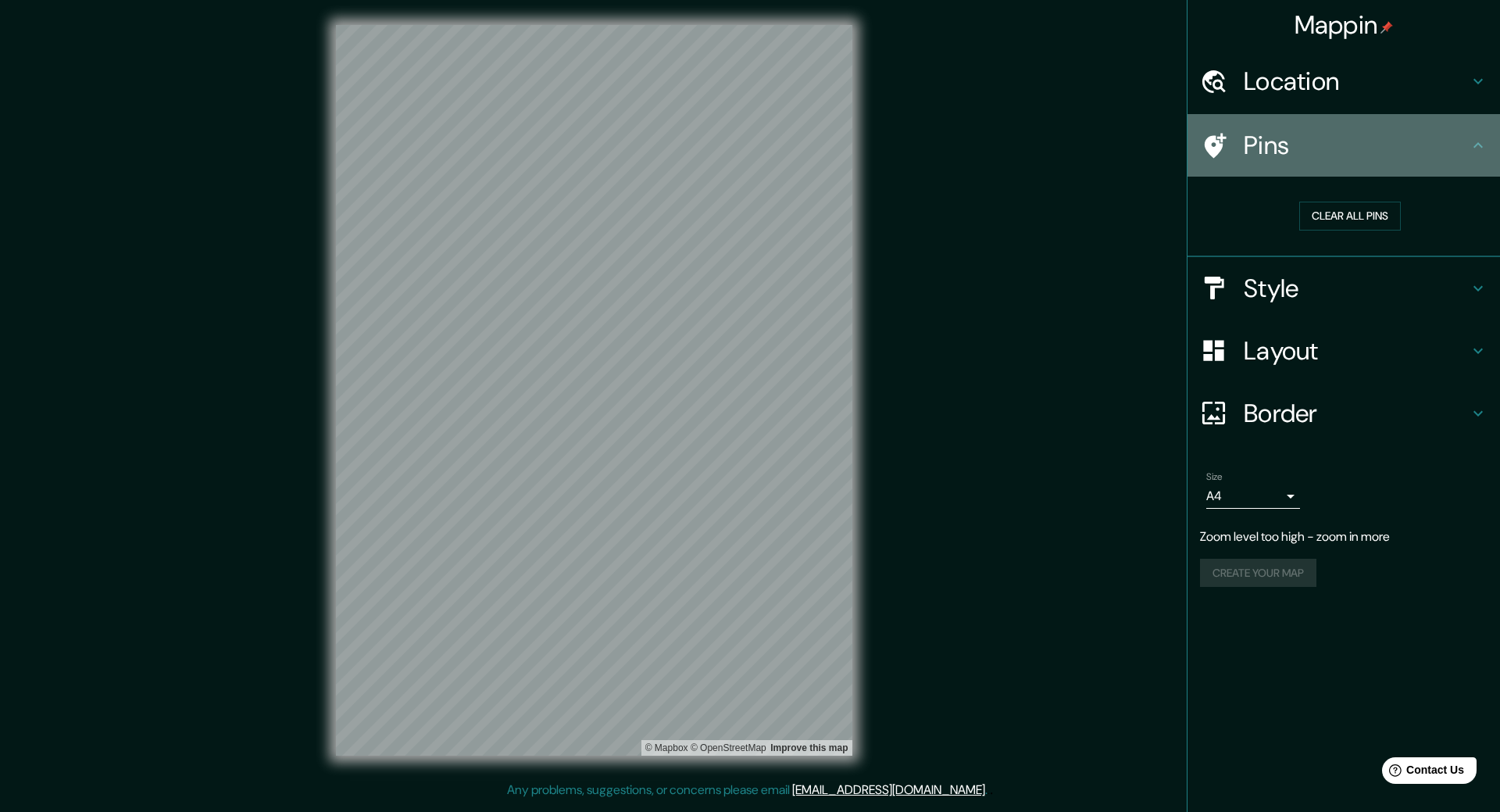
click at [1301, 127] on div "Pins" at bounding box center [1344, 144] width 313 height 62
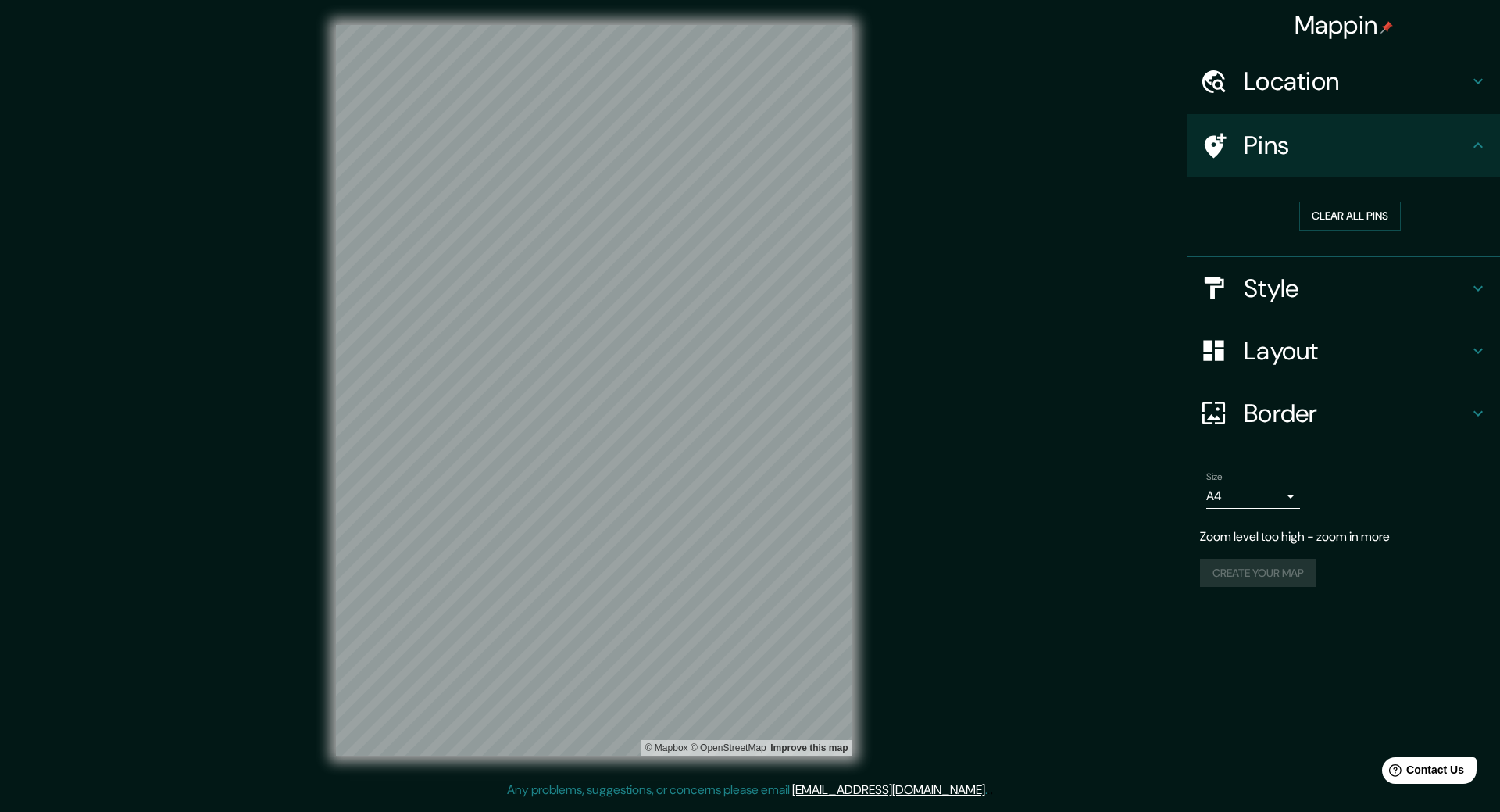
click at [1040, 310] on div "Mappin Location Pins Clear all pins Style Layout Border Choose a border. Hint :…" at bounding box center [750, 403] width 1500 height 805
click at [1325, 149] on h4 "Pins" at bounding box center [1356, 145] width 225 height 32
click at [1469, 141] on div "Pins" at bounding box center [1344, 144] width 313 height 62
click at [1479, 140] on icon at bounding box center [1479, 145] width 19 height 19
click at [1067, 301] on div "Mappin Location Pins Clear all pins Style Layout Border Choose a border. Hint :…" at bounding box center [750, 403] width 1500 height 805
